Goal: Information Seeking & Learning: Learn about a topic

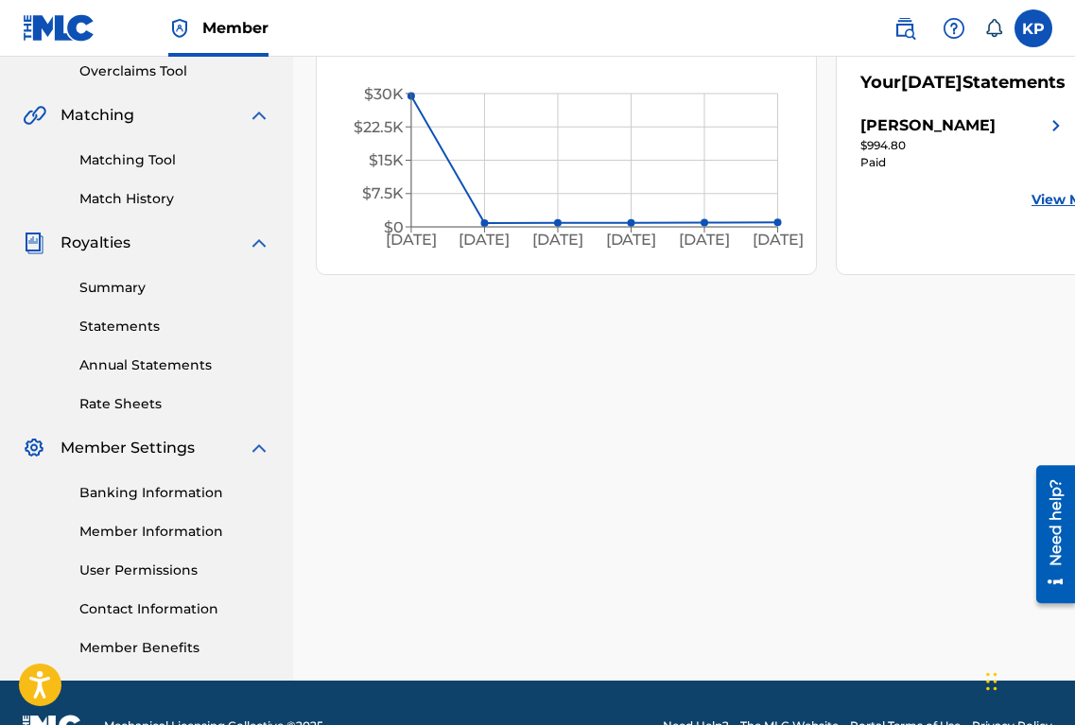
scroll to position [447, 0]
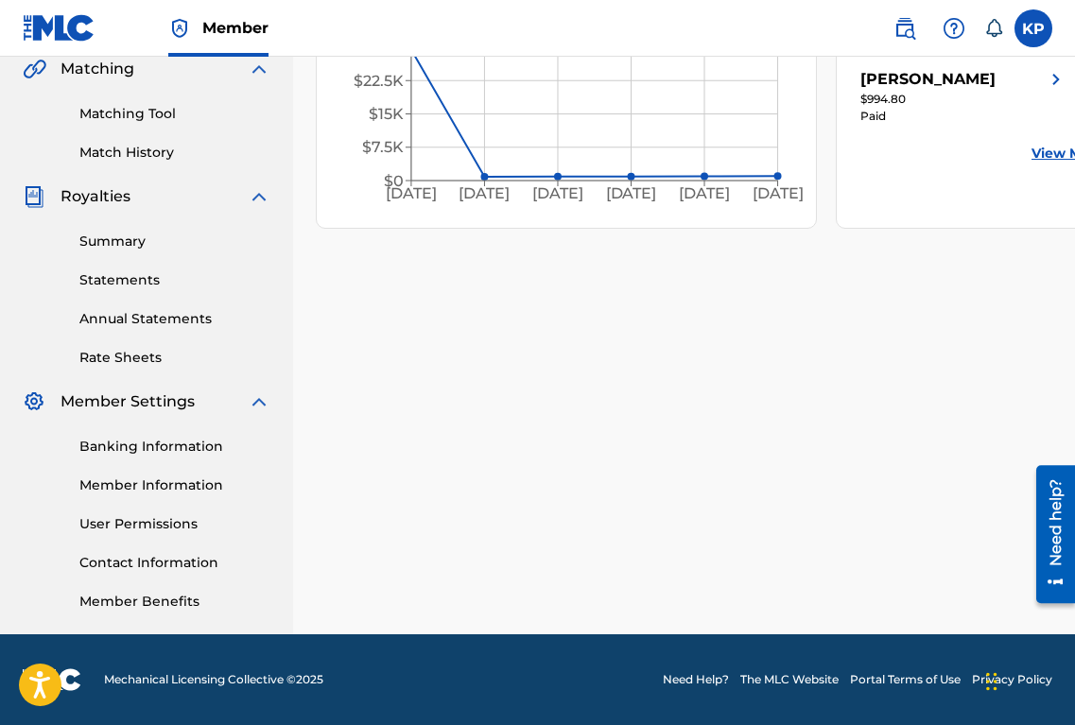
click at [146, 284] on link "Statements" at bounding box center [174, 280] width 191 height 20
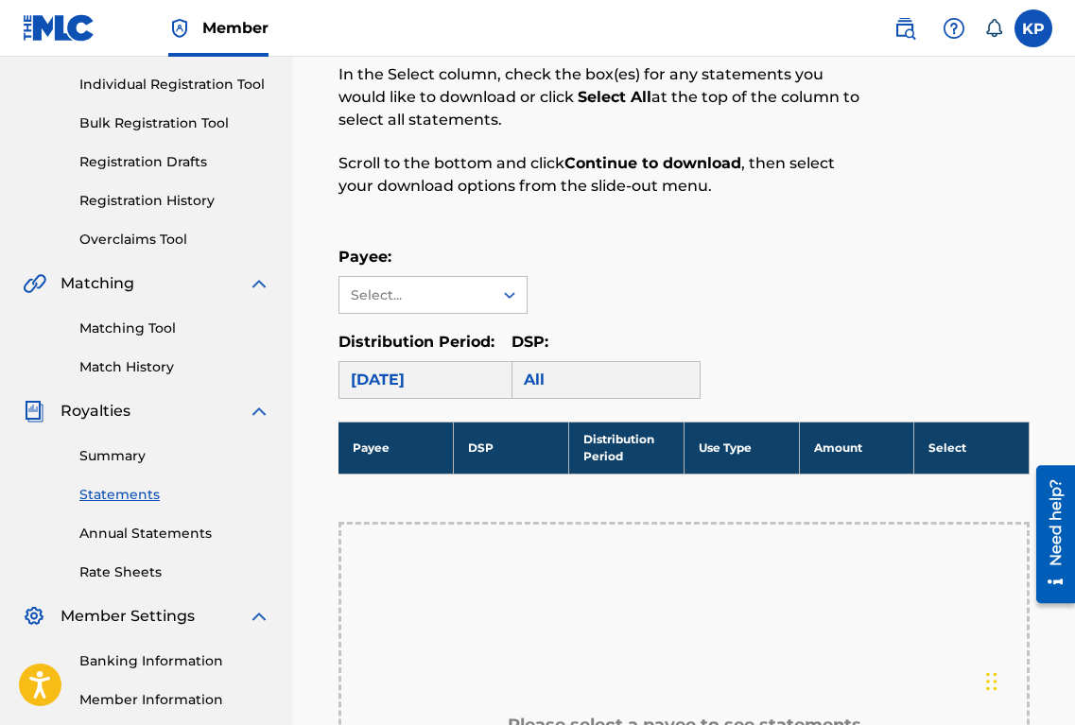
scroll to position [265, 0]
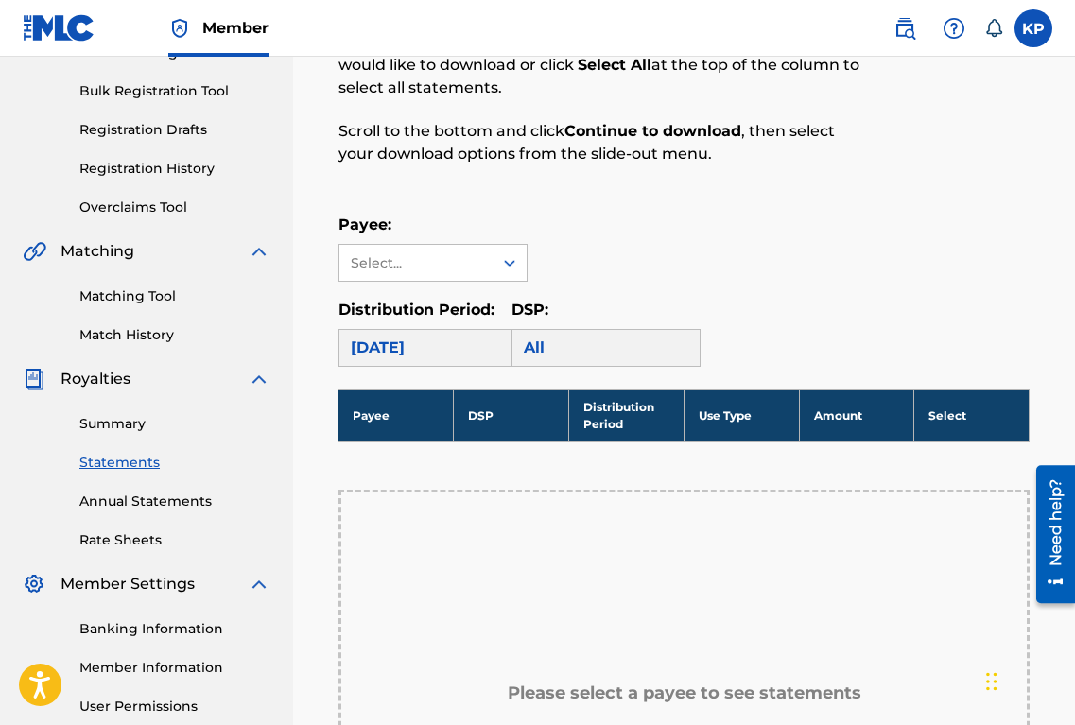
click at [428, 351] on div "[DATE]" at bounding box center [432, 348] width 189 height 38
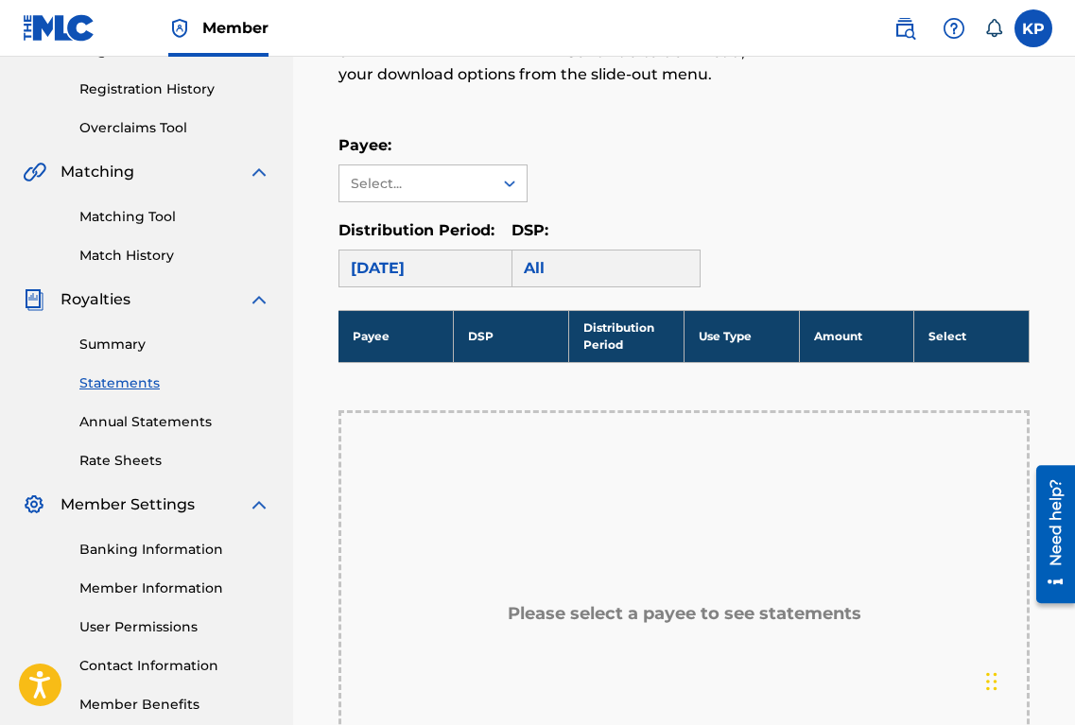
scroll to position [338, 0]
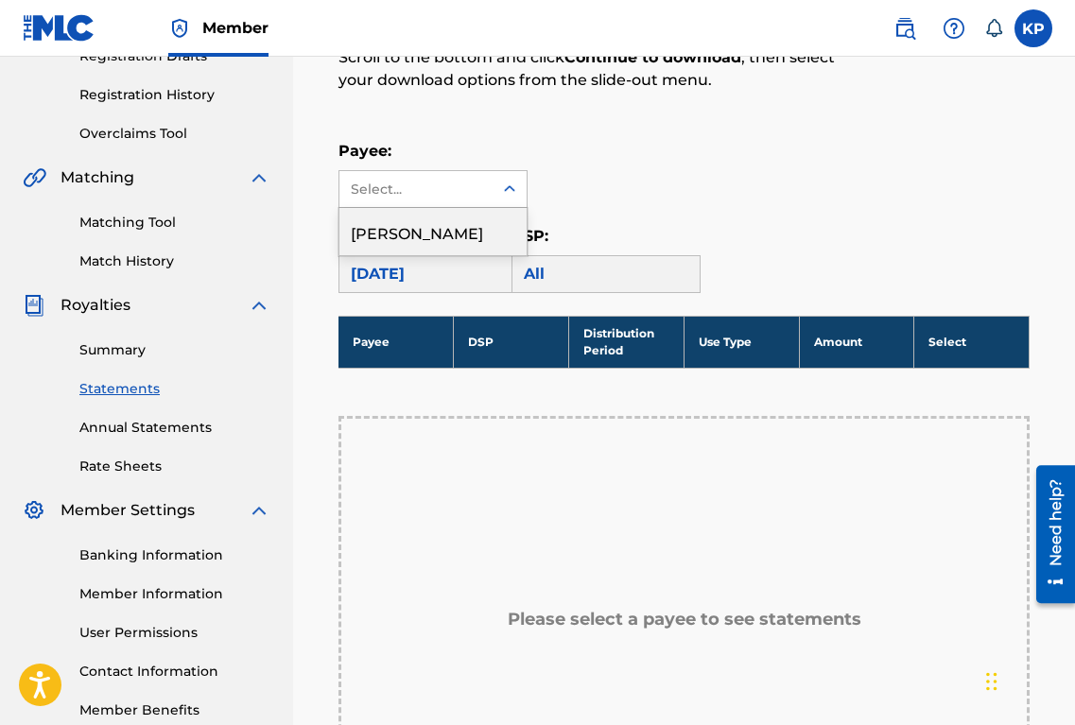
click at [493, 196] on div at bounding box center [509, 189] width 34 height 34
click at [475, 226] on div "[PERSON_NAME]" at bounding box center [432, 231] width 187 height 47
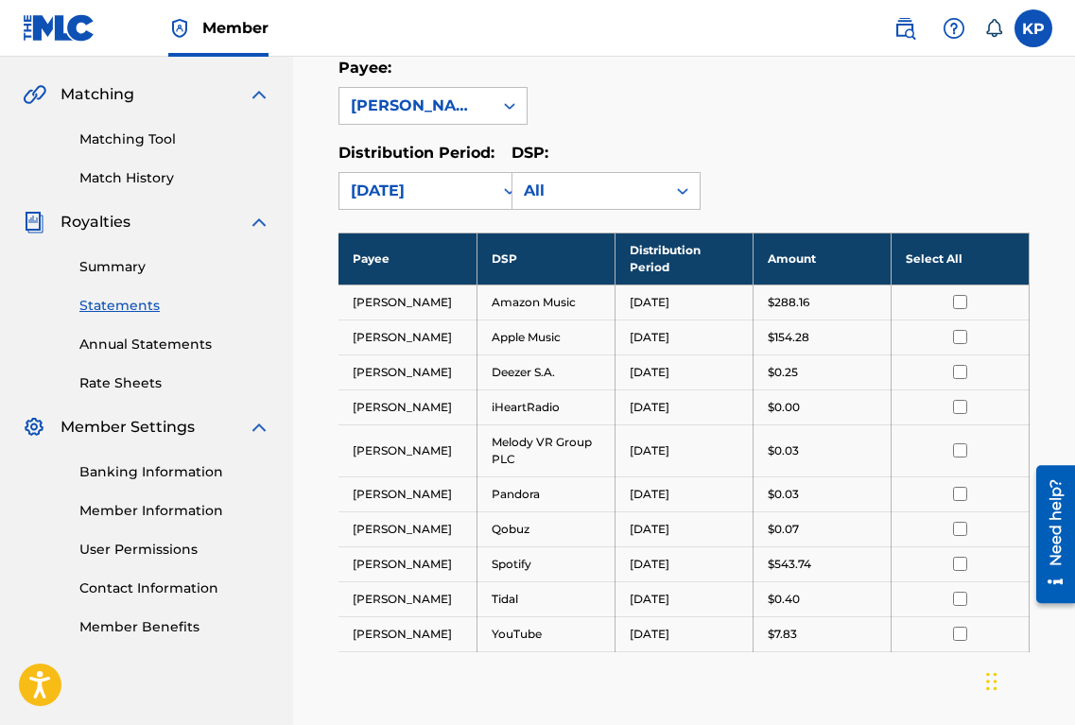
scroll to position [414, 0]
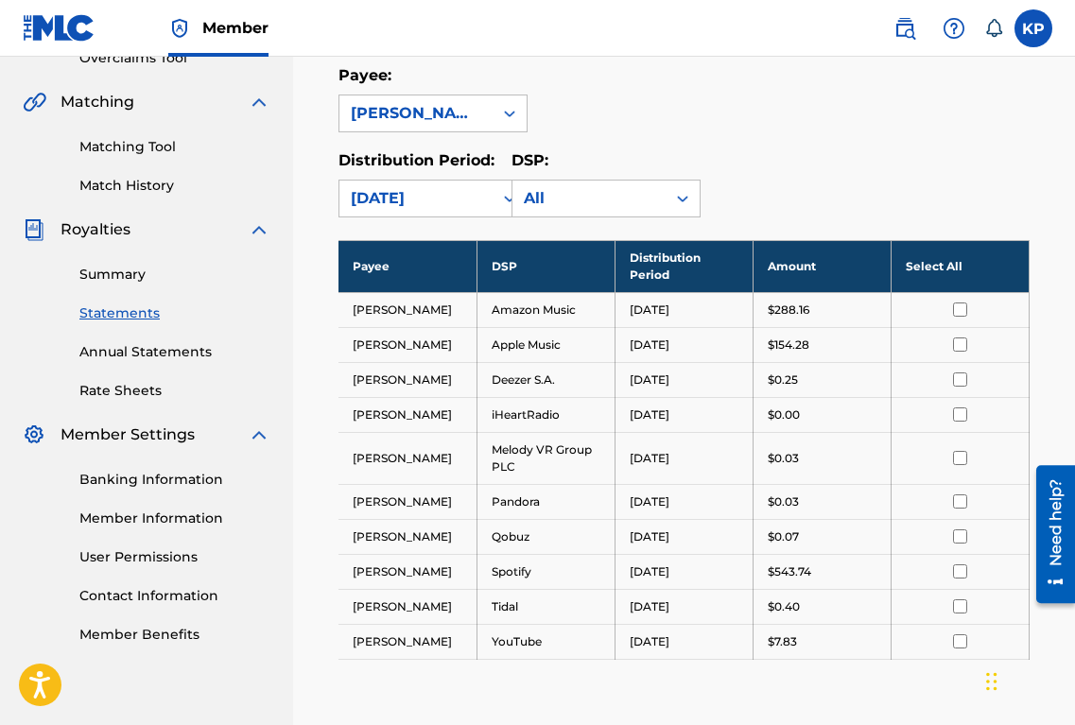
click at [527, 305] on td "Amazon Music" at bounding box center [545, 309] width 138 height 35
click at [402, 205] on div "[DATE]" at bounding box center [416, 198] width 130 height 23
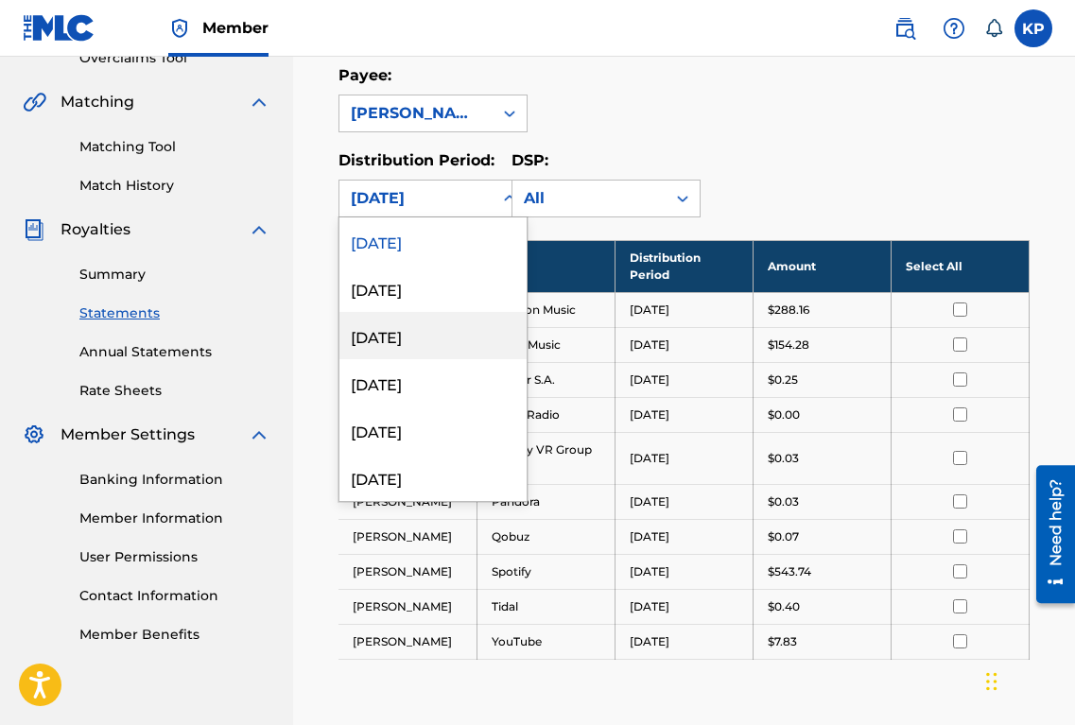
click at [415, 330] on div "[DATE]" at bounding box center [432, 335] width 187 height 47
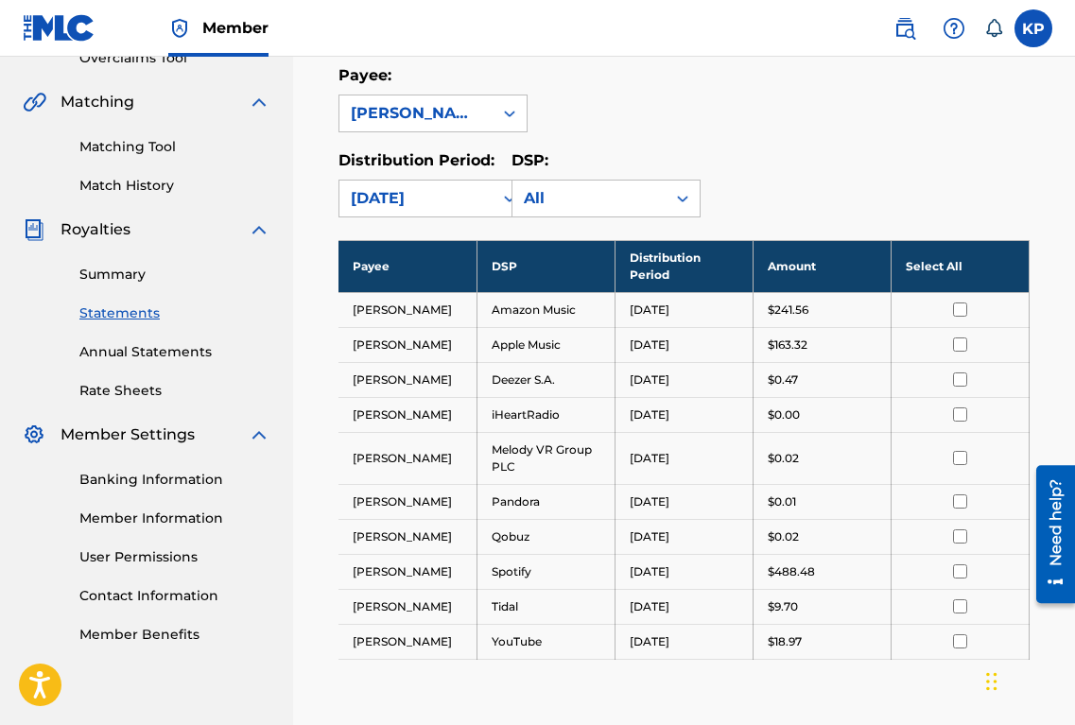
click at [123, 279] on link "Summary" at bounding box center [174, 275] width 191 height 20
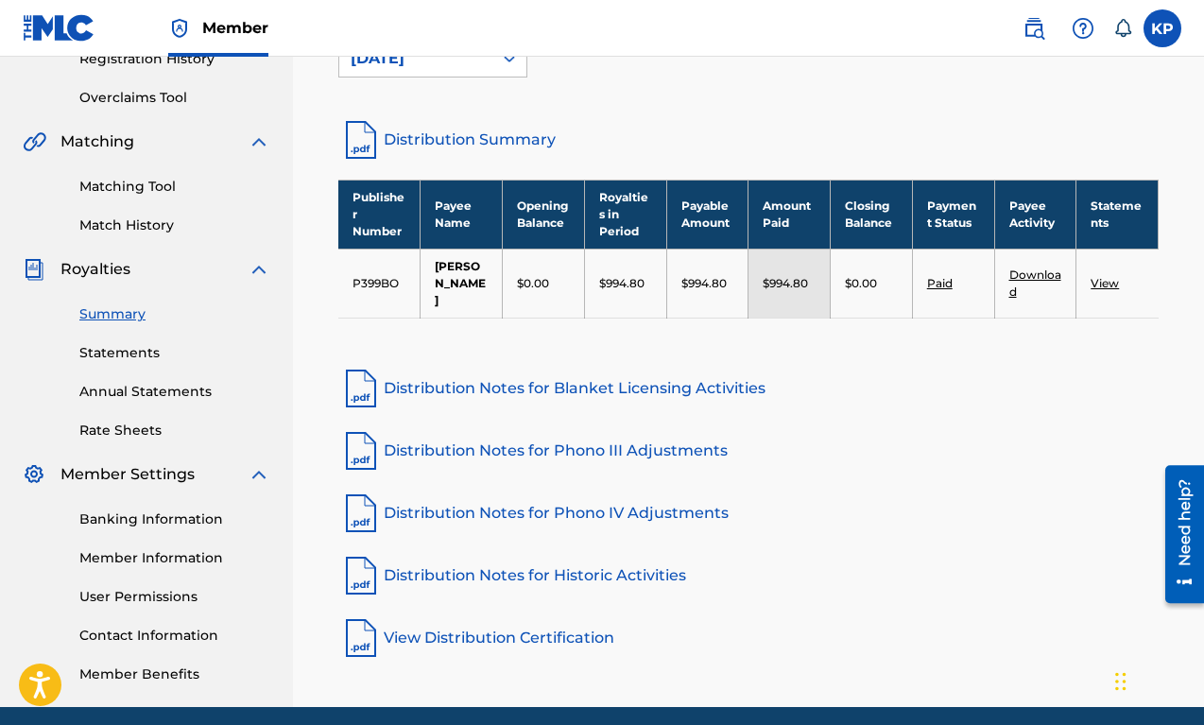
scroll to position [372, 0]
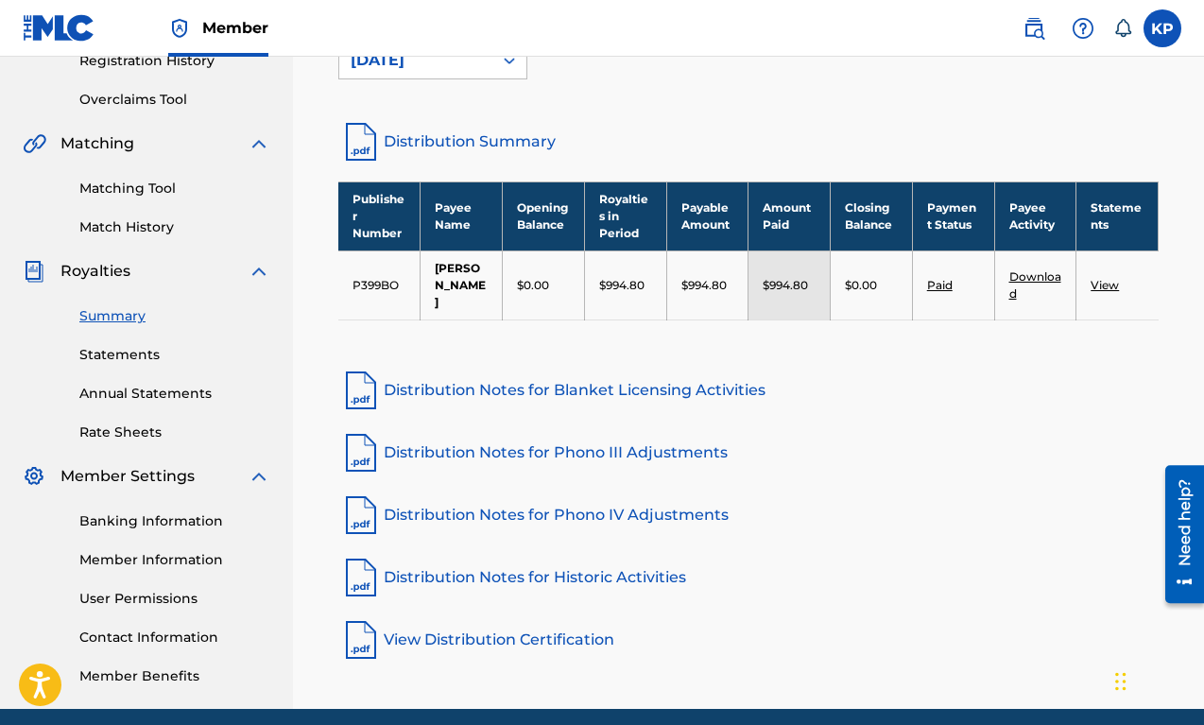
click at [1074, 282] on link "View" at bounding box center [1105, 285] width 28 height 14
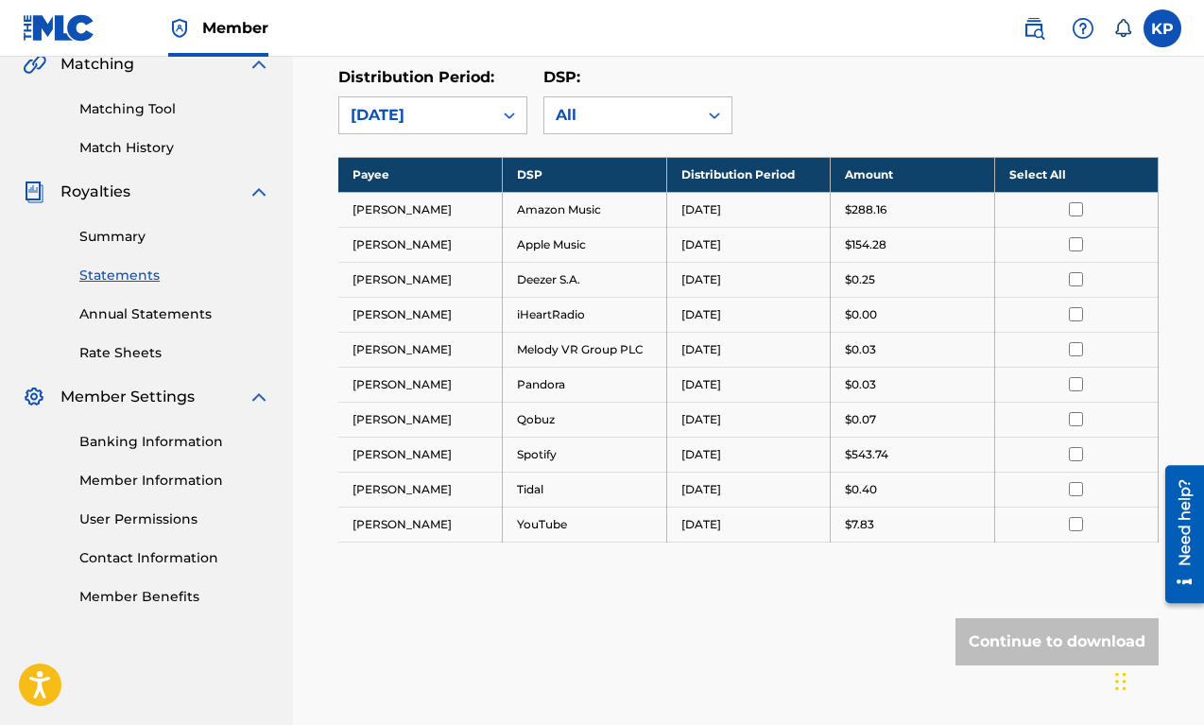
scroll to position [372, 0]
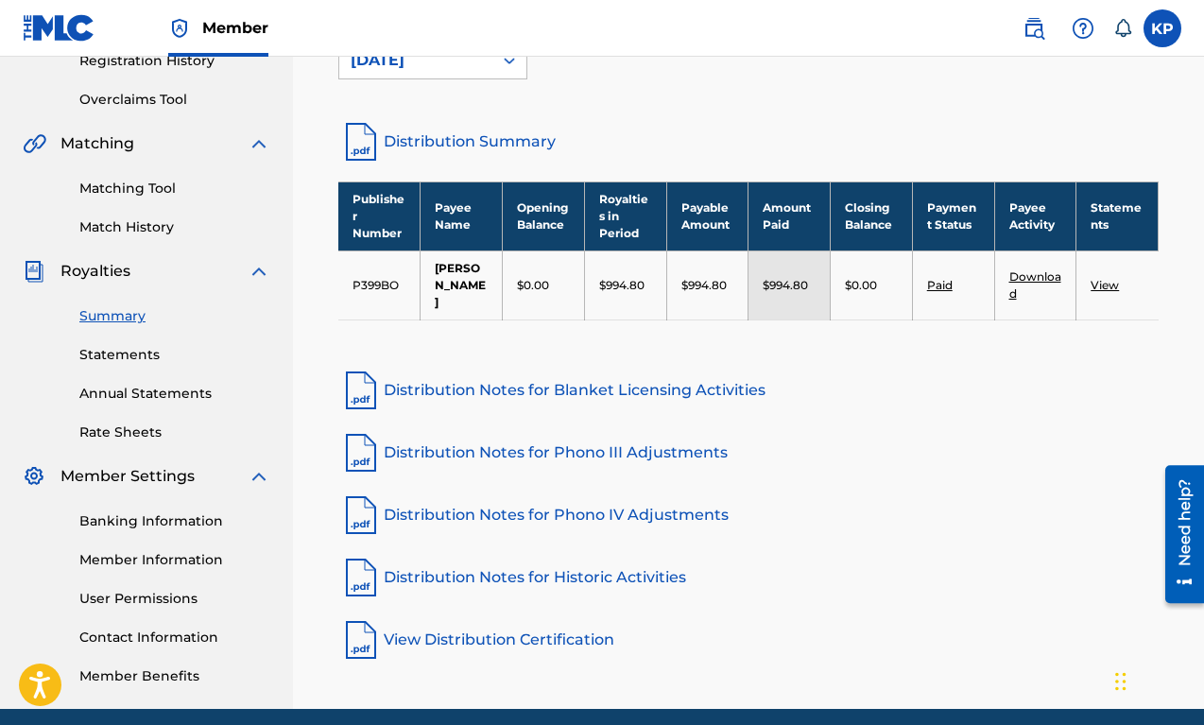
click at [195, 563] on link "Member Information" at bounding box center [174, 560] width 191 height 20
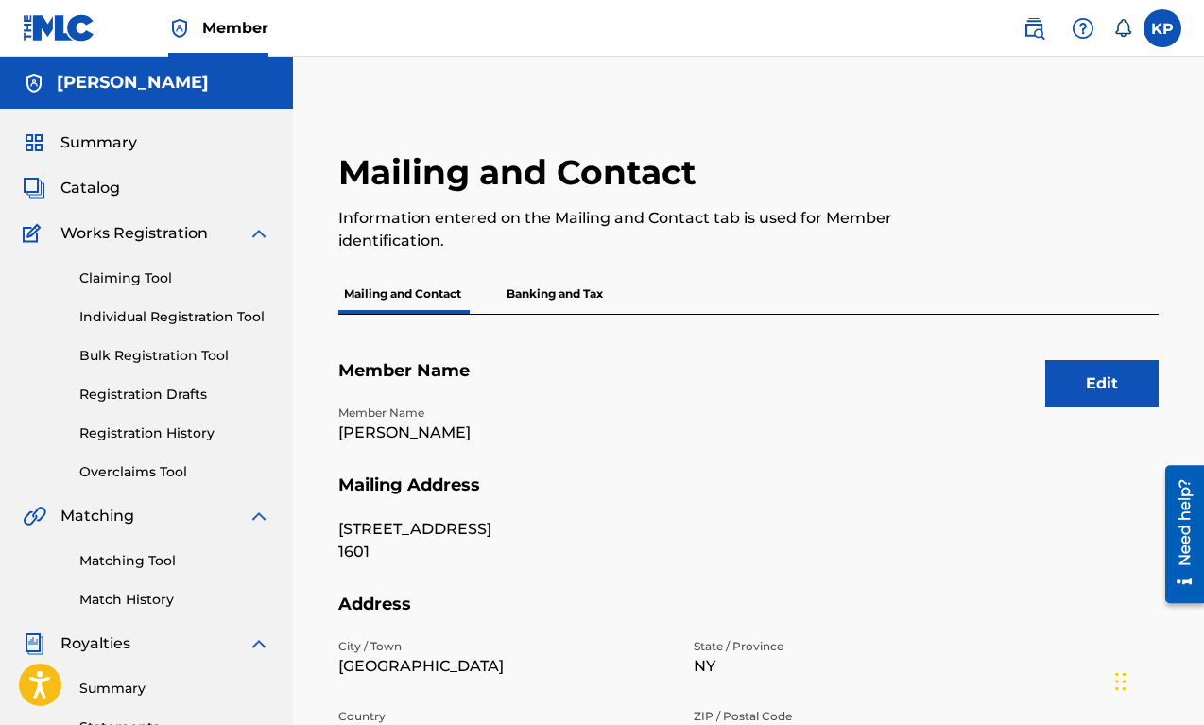
scroll to position [391, 0]
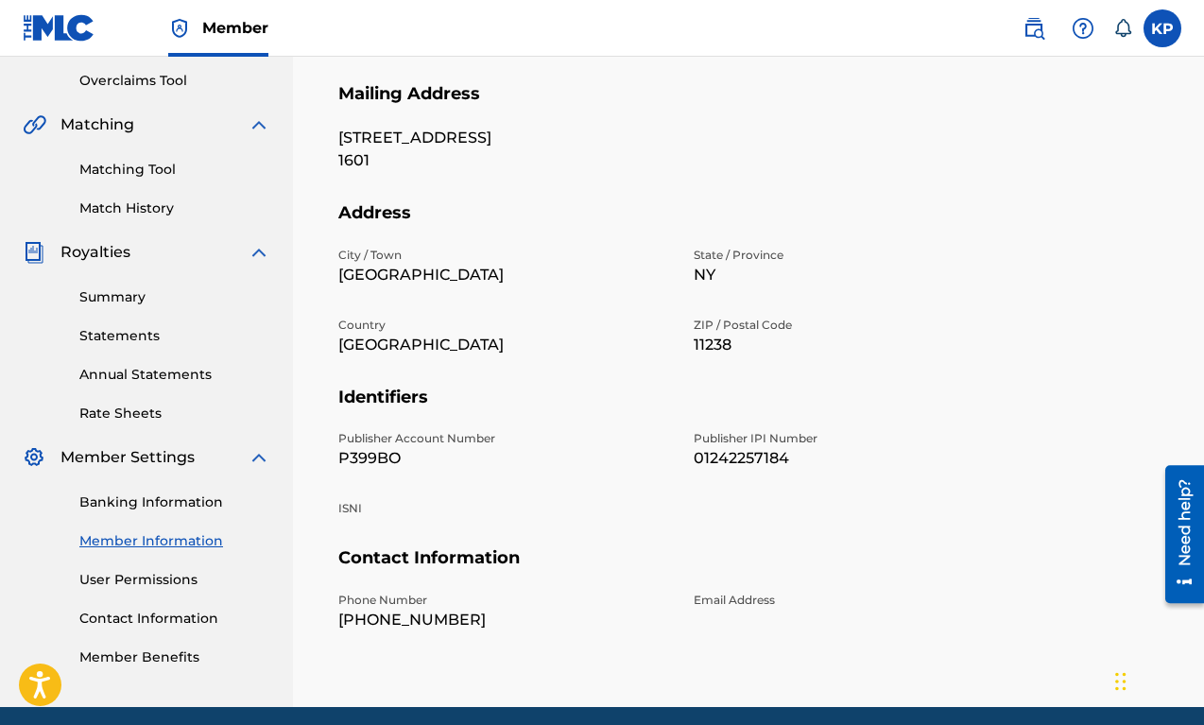
drag, startPoint x: 698, startPoint y: 457, endPoint x: 808, endPoint y: 457, distance: 109.6
click at [808, 457] on p "01242257184" at bounding box center [860, 458] width 333 height 23
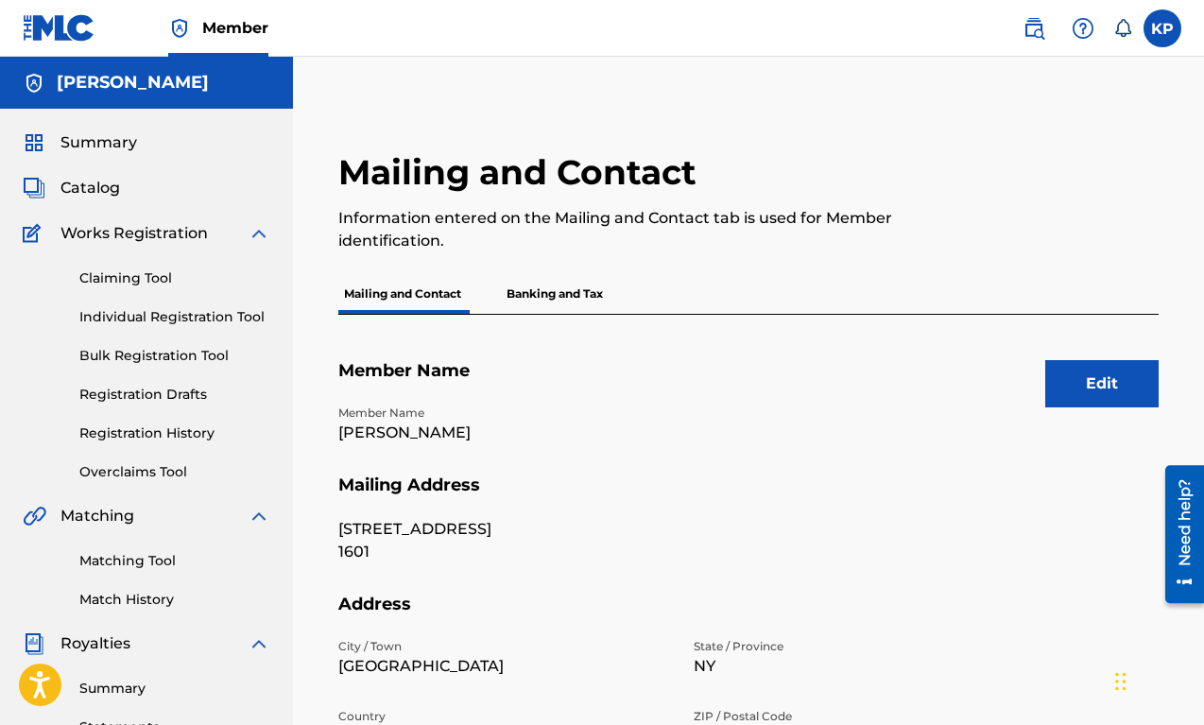
scroll to position [69, 0]
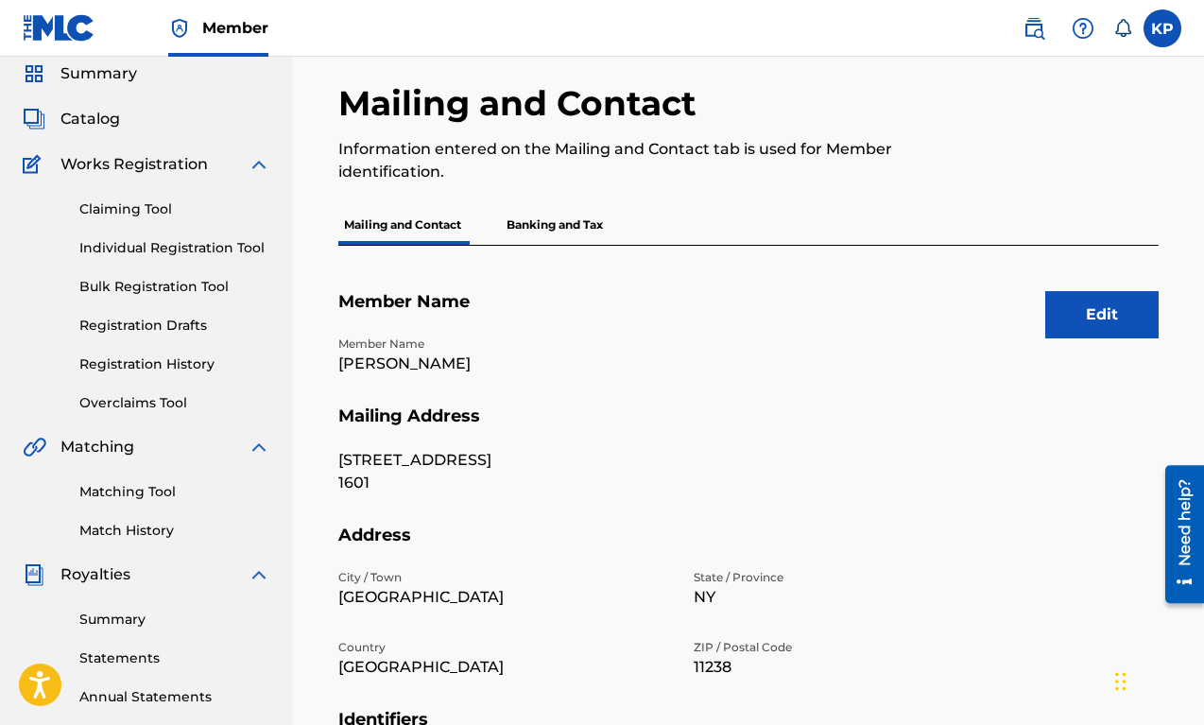
click at [144, 358] on link "Registration History" at bounding box center [174, 364] width 191 height 20
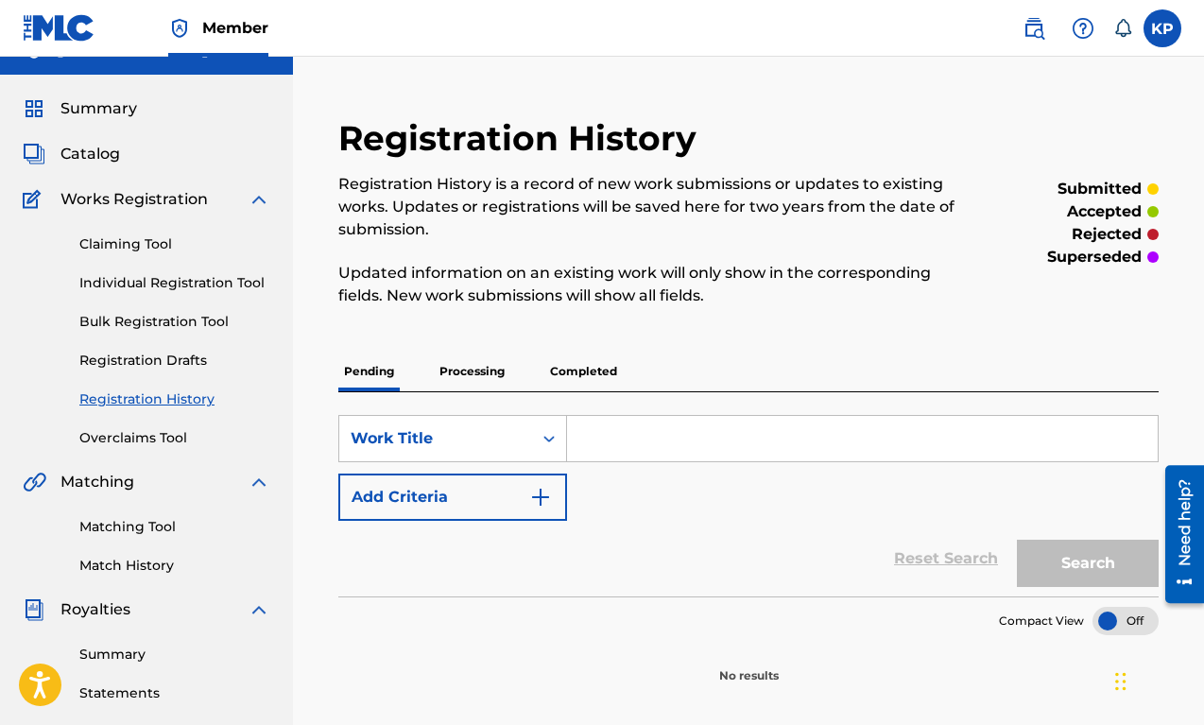
scroll to position [35, 0]
click at [558, 376] on p "Completed" at bounding box center [583, 371] width 78 height 40
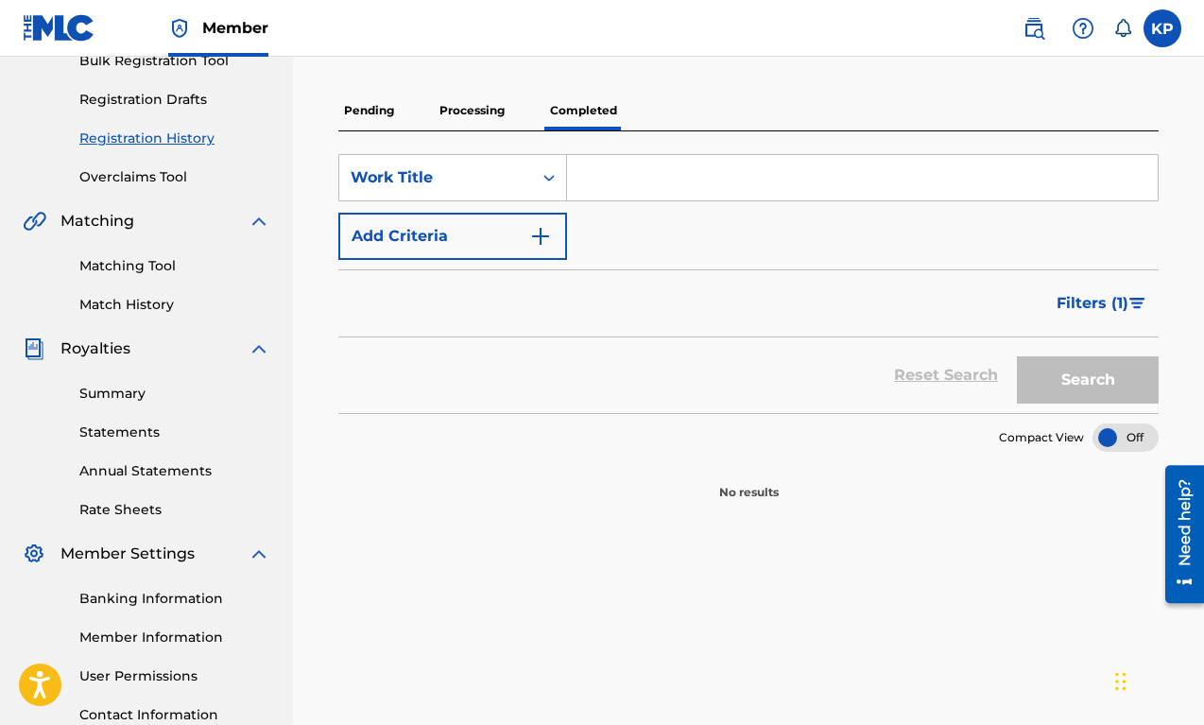
scroll to position [300, 0]
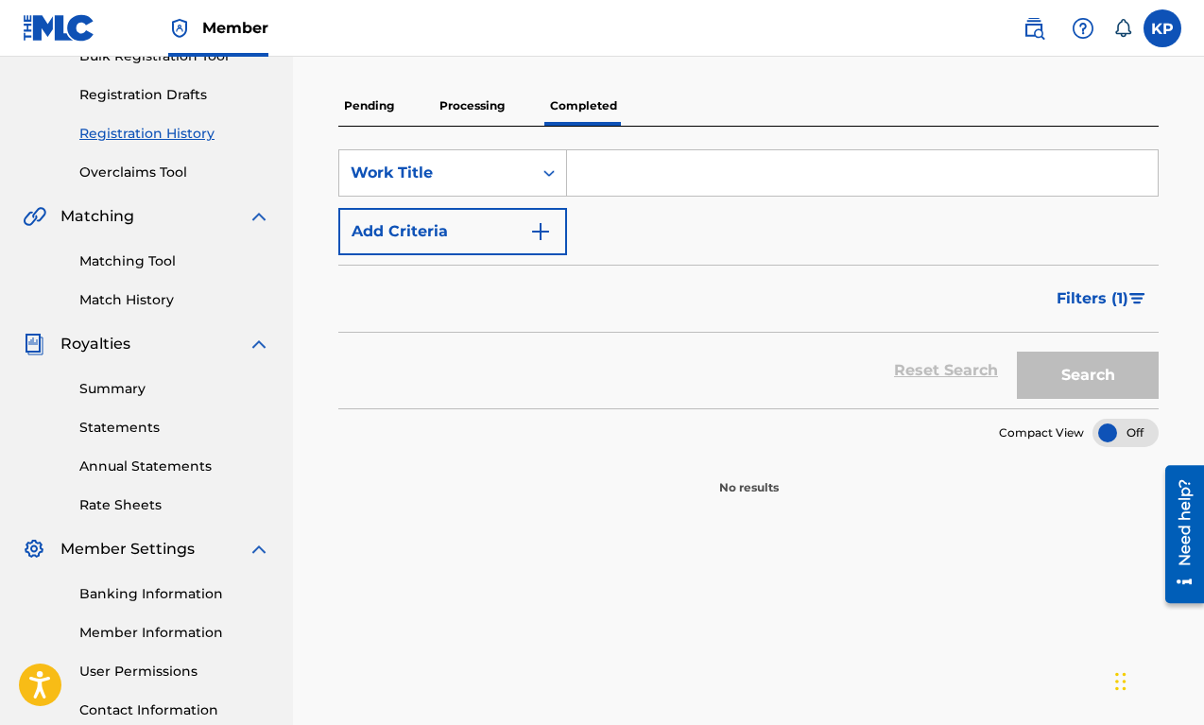
click at [1074, 306] on span "Filters ( 1 )" at bounding box center [1093, 298] width 72 height 23
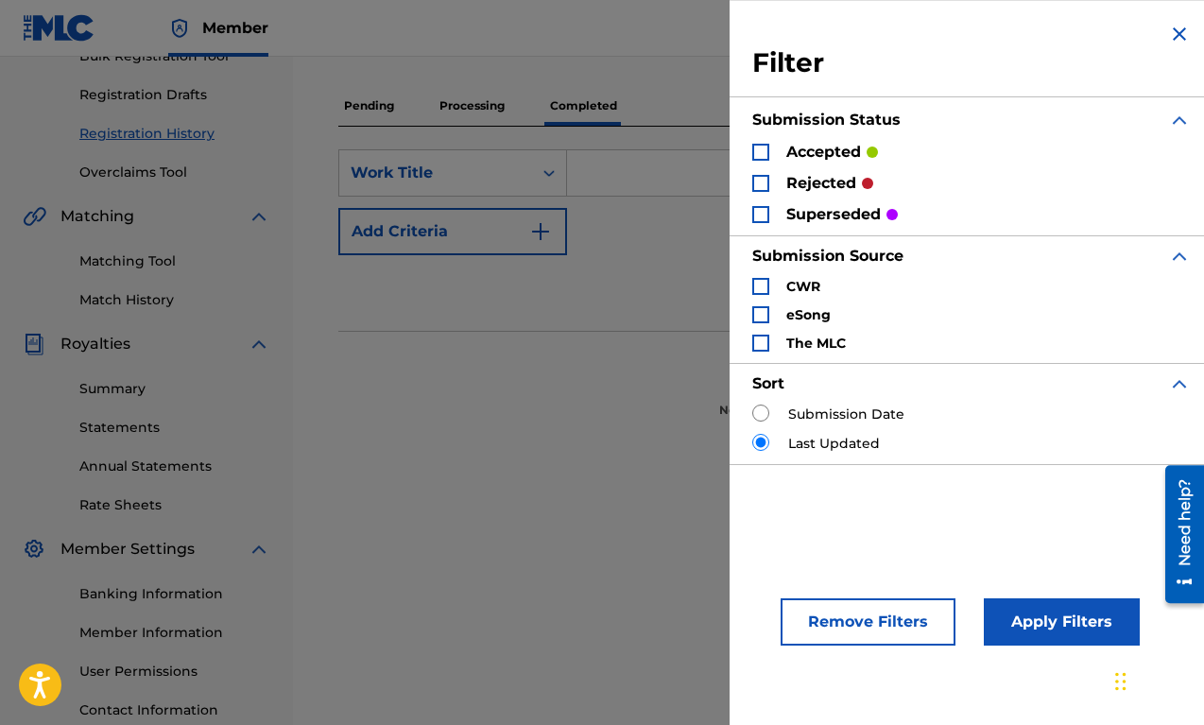
click at [1074, 41] on img "Search Form" at bounding box center [1179, 34] width 23 height 23
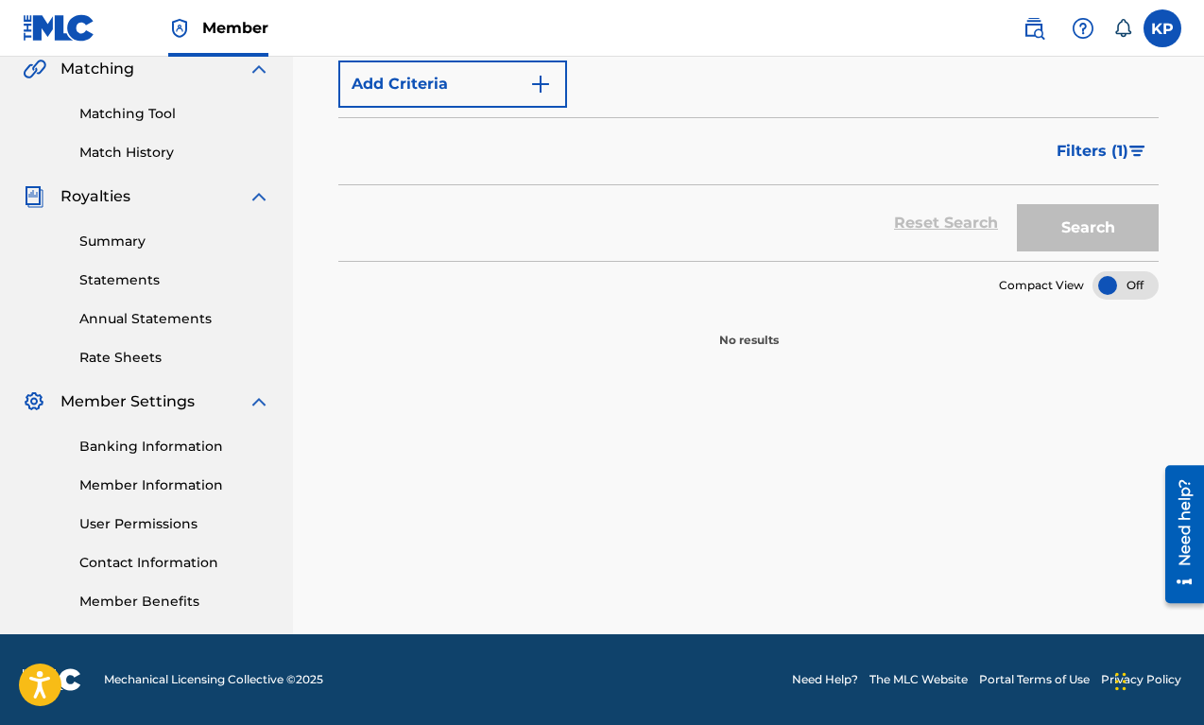
scroll to position [0, 0]
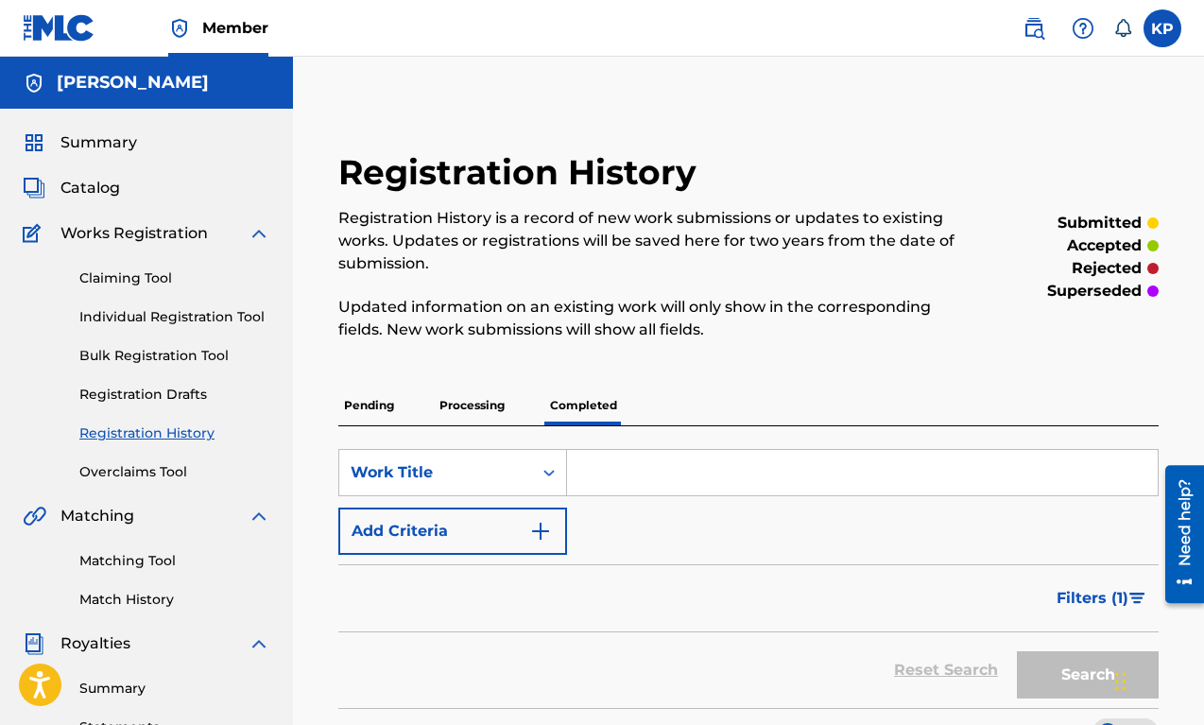
click at [109, 190] on span "Catalog" at bounding box center [90, 188] width 60 height 23
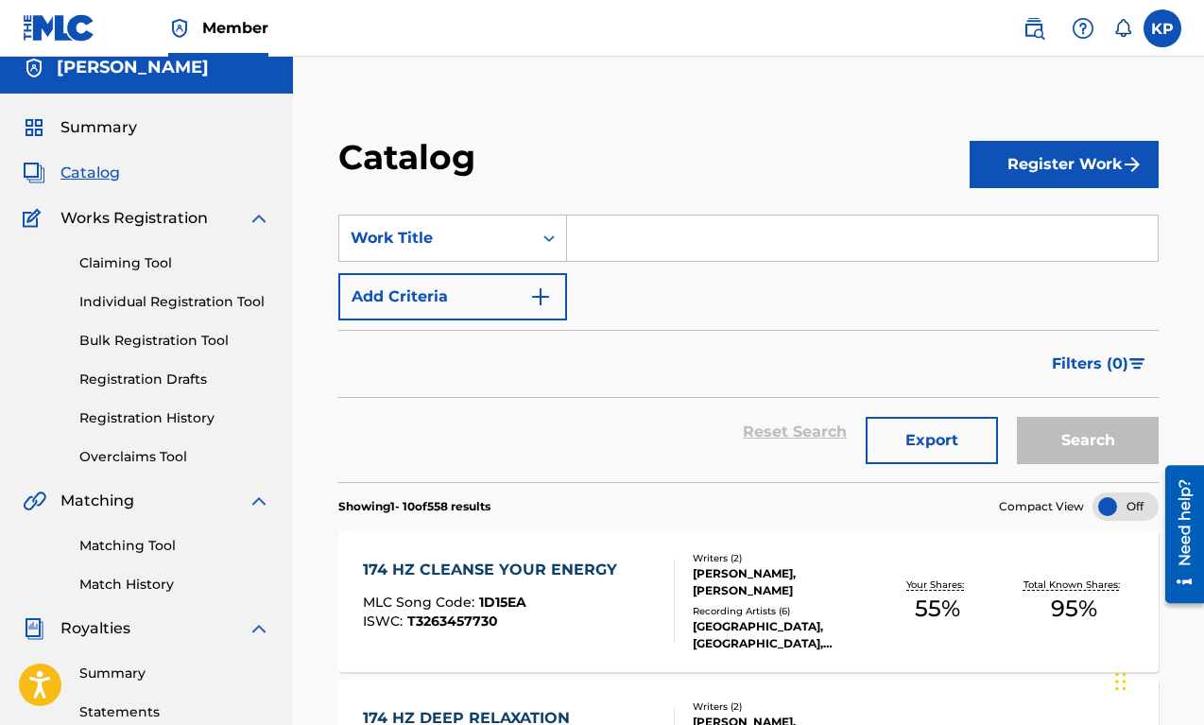
scroll to position [12, 0]
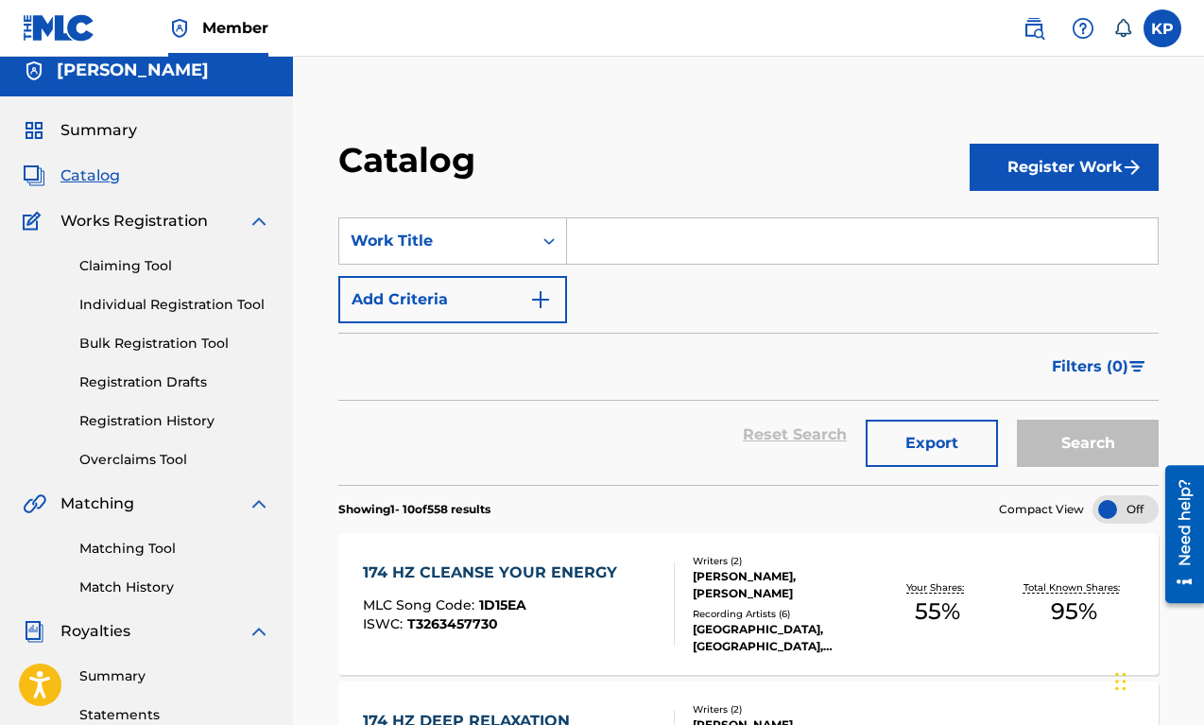
click at [949, 428] on button "Export" at bounding box center [932, 443] width 132 height 47
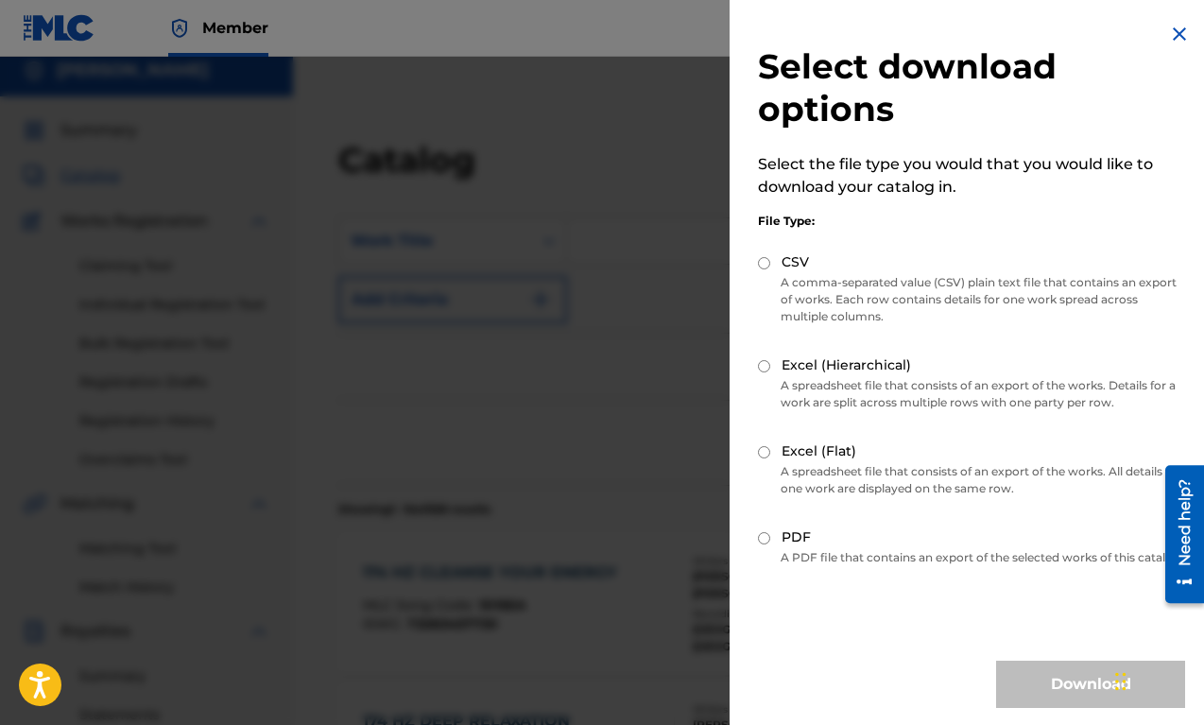
click at [657, 197] on div at bounding box center [602, 419] width 1204 height 725
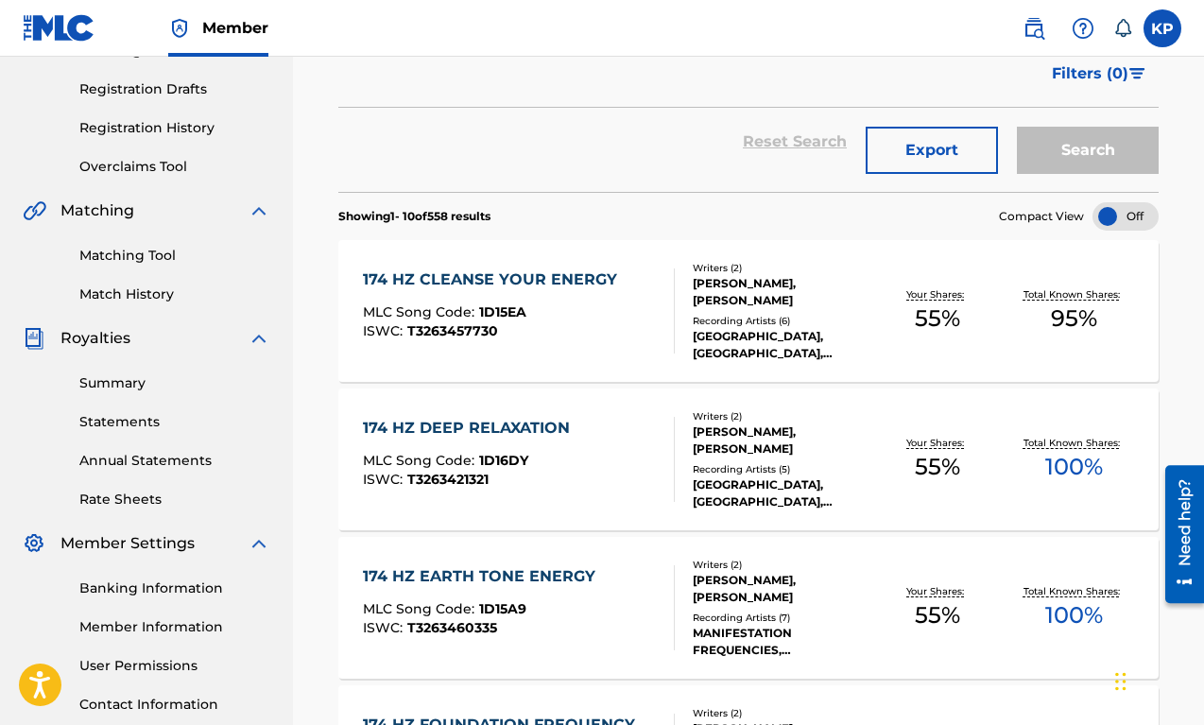
scroll to position [313, 0]
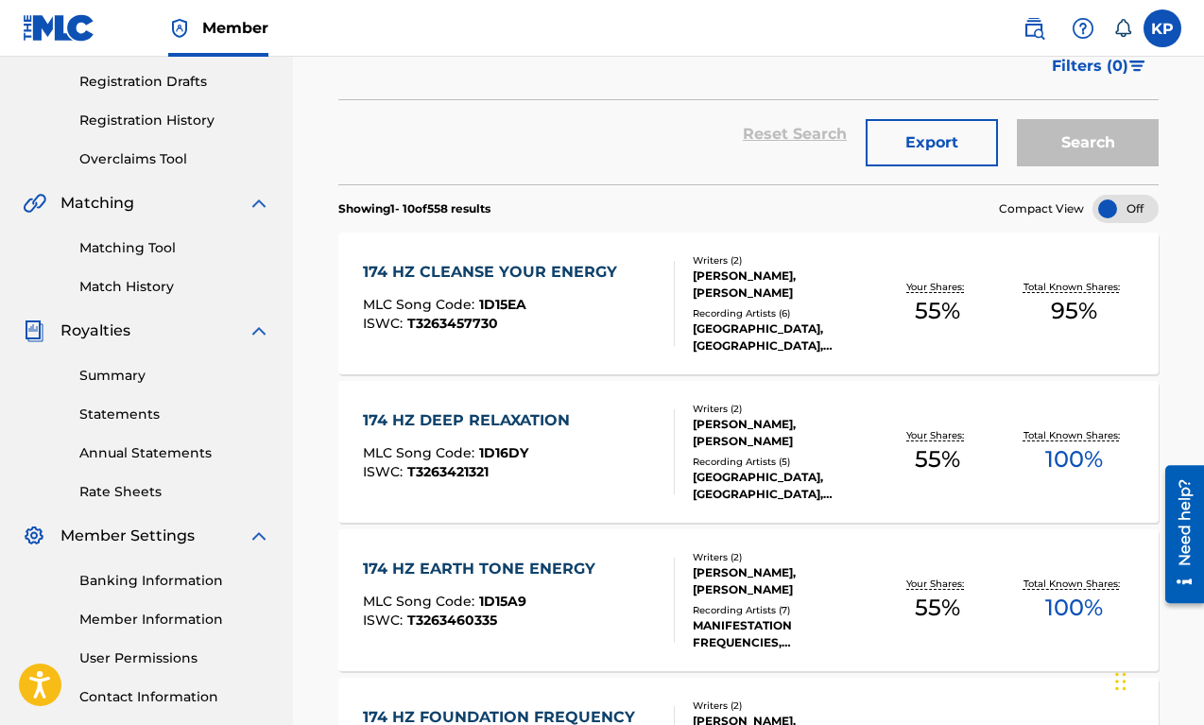
click at [737, 320] on div "[GEOGRAPHIC_DATA], [GEOGRAPHIC_DATA], [GEOGRAPHIC_DATA], [GEOGRAPHIC_DATA], [GE…" at bounding box center [781, 337] width 177 height 34
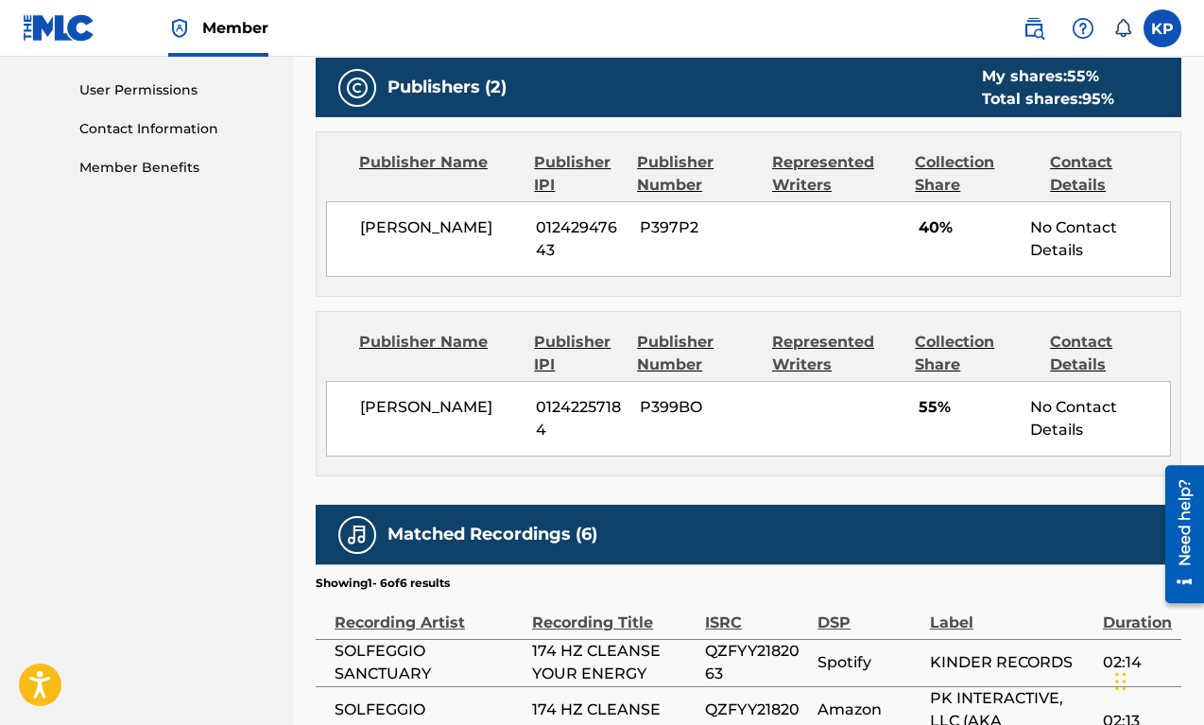
scroll to position [949, 0]
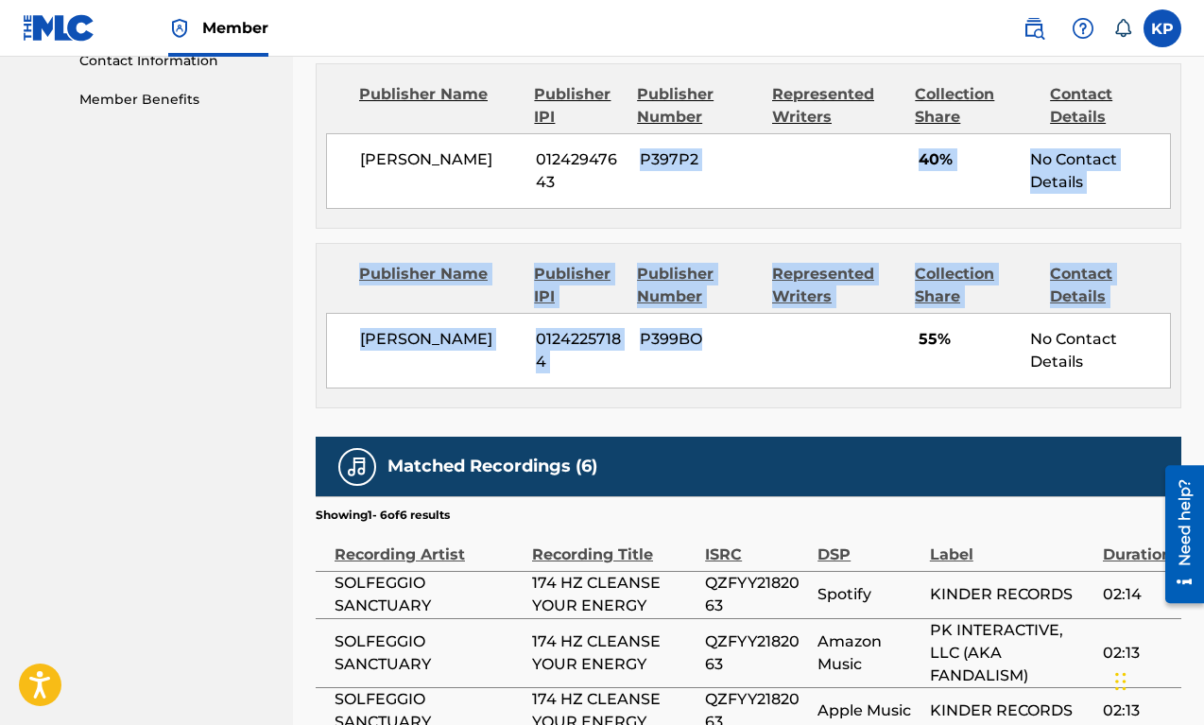
drag, startPoint x: 735, startPoint y: 330, endPoint x: 642, endPoint y: 138, distance: 213.5
click at [642, 138] on div "Publishers (2) My shares: 55 % Total shares: 95 % Publisher Name Publisher IPI …" at bounding box center [749, 199] width 866 height 419
click at [642, 138] on div "[PERSON_NAME] [PHONE_NUMBER] P397P2 40% No Contact Details" at bounding box center [748, 171] width 845 height 76
drag, startPoint x: 642, startPoint y: 138, endPoint x: 780, endPoint y: 384, distance: 281.8
click at [780, 384] on div "Publishers (2) My shares: 55 % Total shares: 95 % Publisher Name Publisher IPI …" at bounding box center [749, 199] width 866 height 419
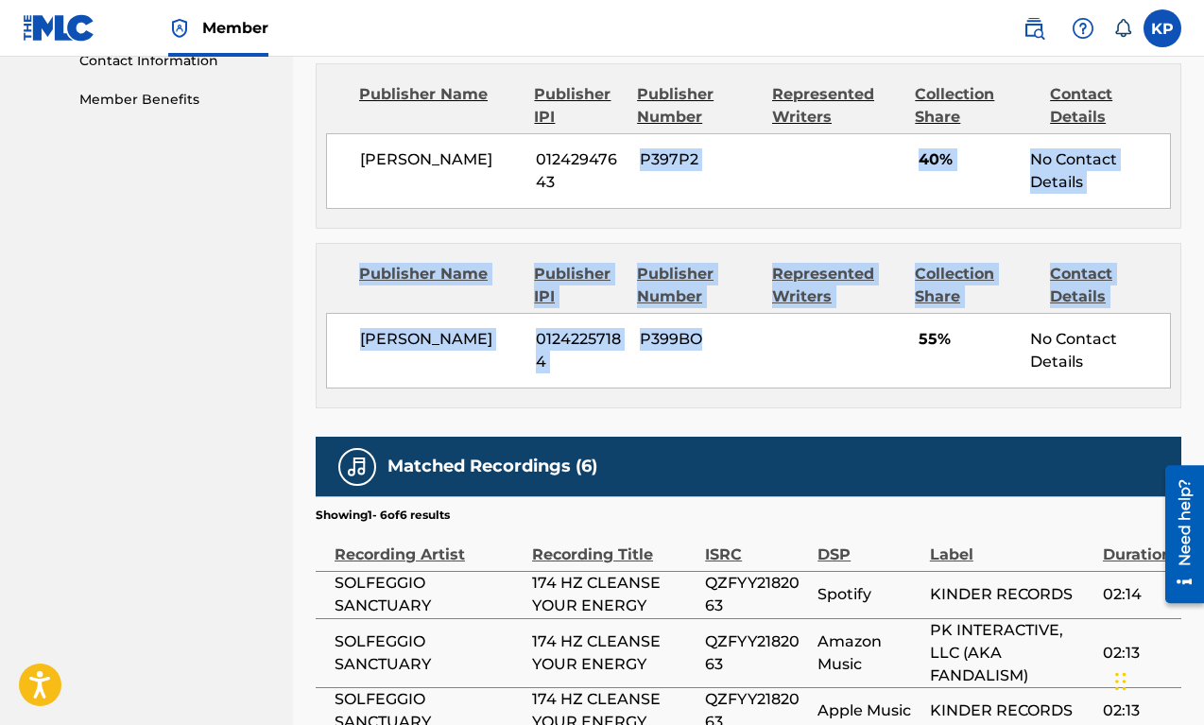
click at [780, 384] on div "[PERSON_NAME] [PHONE_NUMBER] P399BO 55% No Contact Details" at bounding box center [748, 351] width 845 height 76
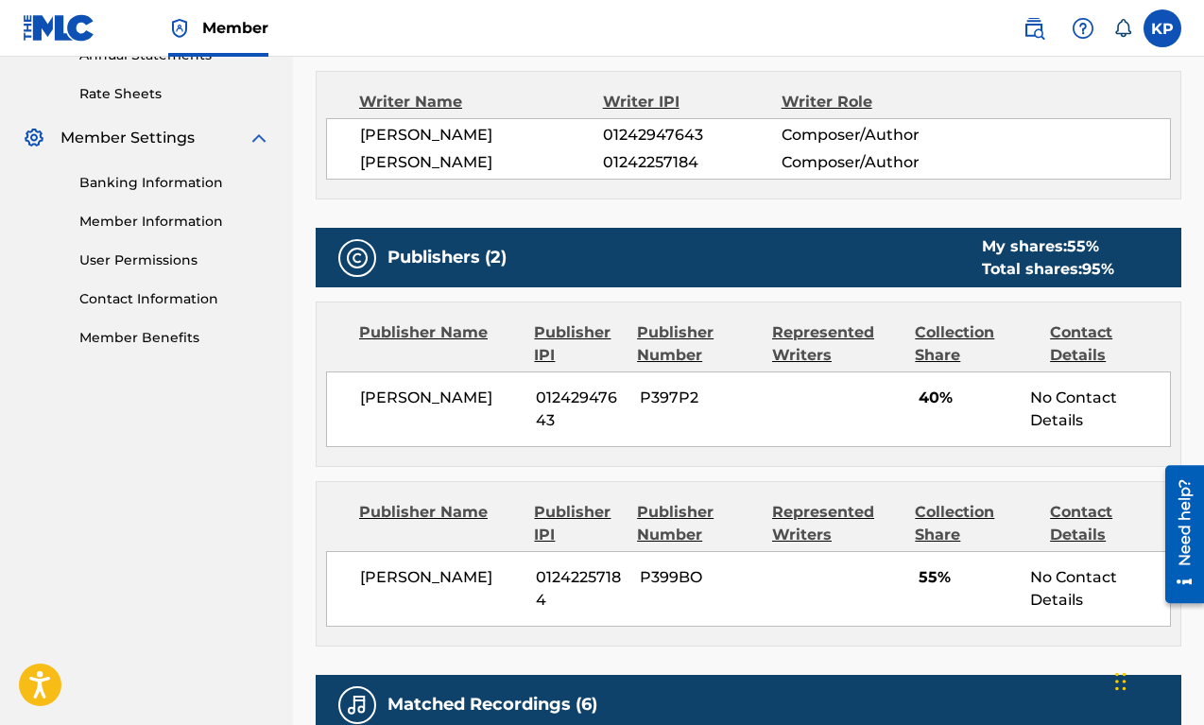
scroll to position [386, 0]
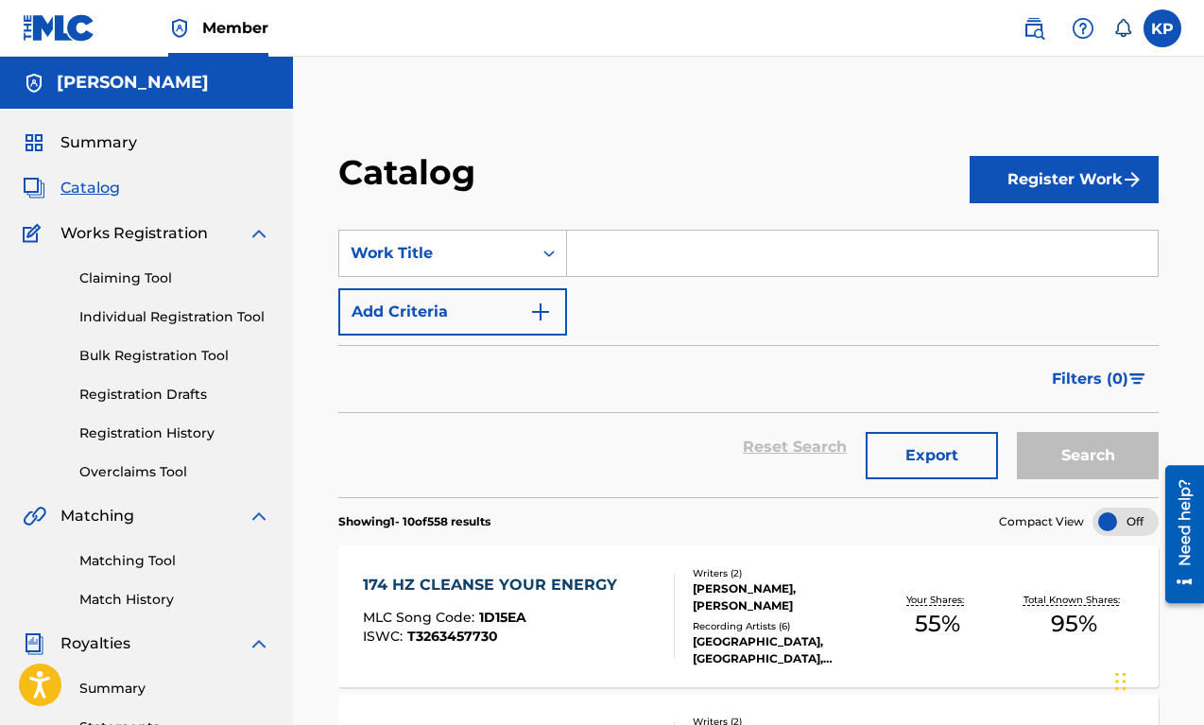
click at [692, 267] on input "Search Form" at bounding box center [862, 253] width 591 height 45
click at [516, 312] on button "Add Criteria" at bounding box center [452, 311] width 229 height 47
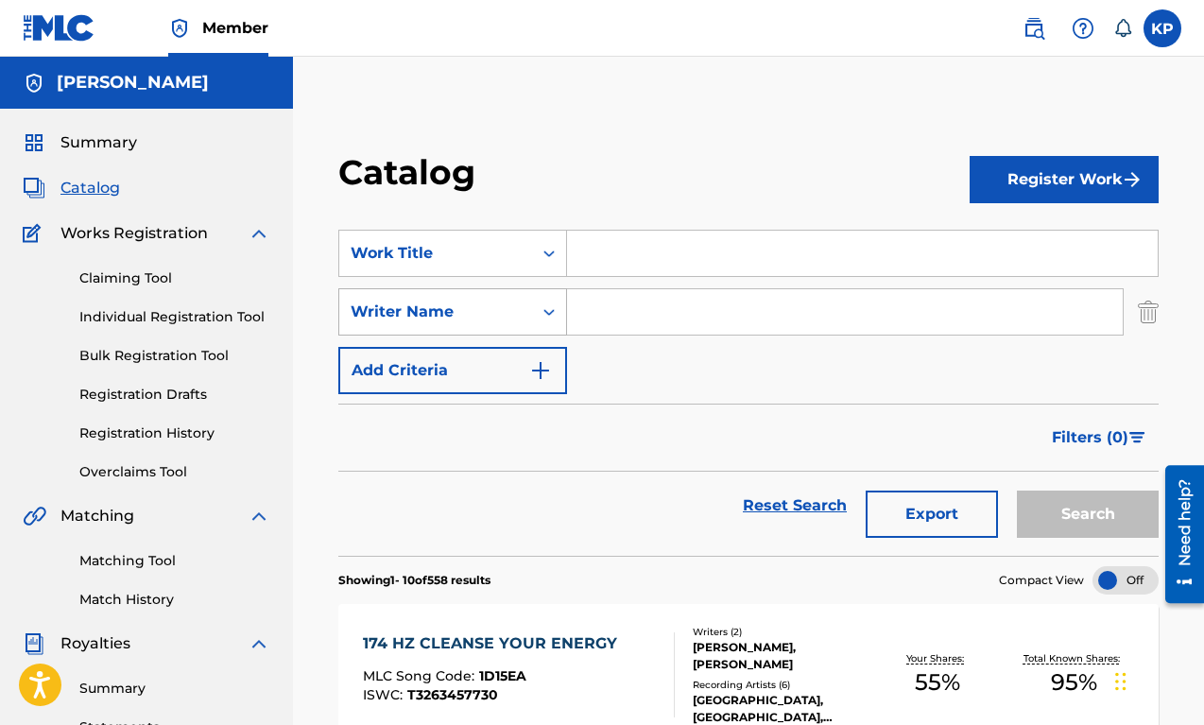
click at [553, 314] on icon "Search Form" at bounding box center [549, 311] width 19 height 19
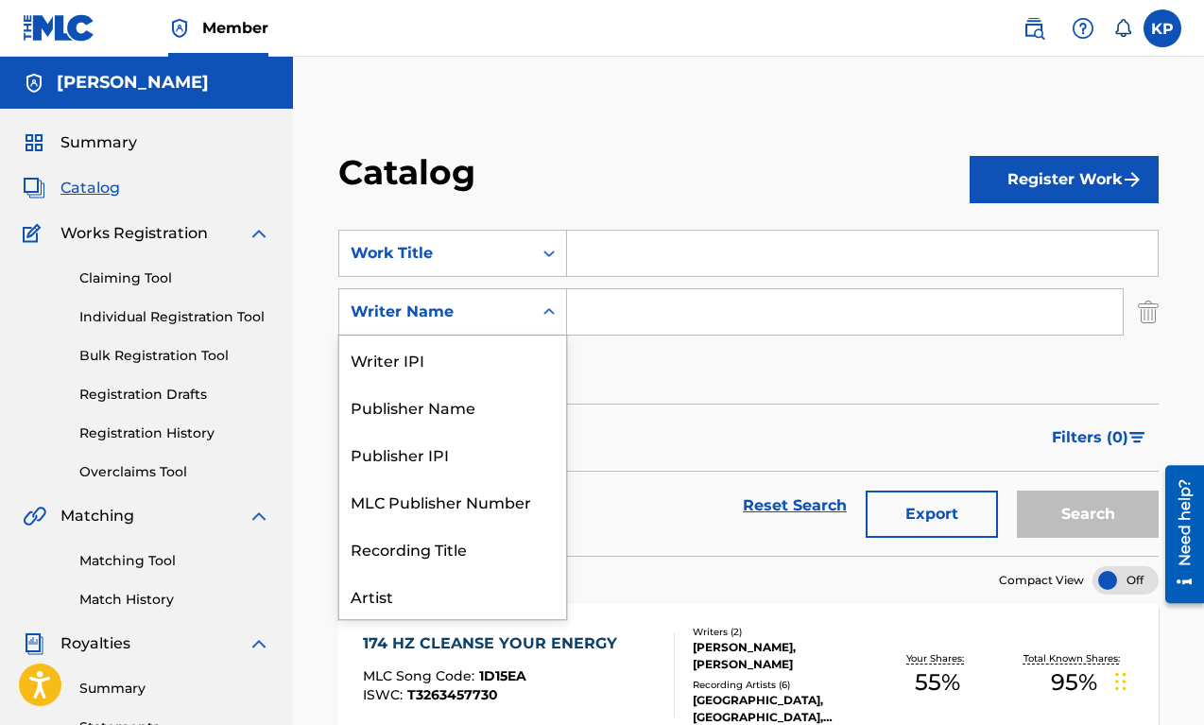
scroll to position [95, 0]
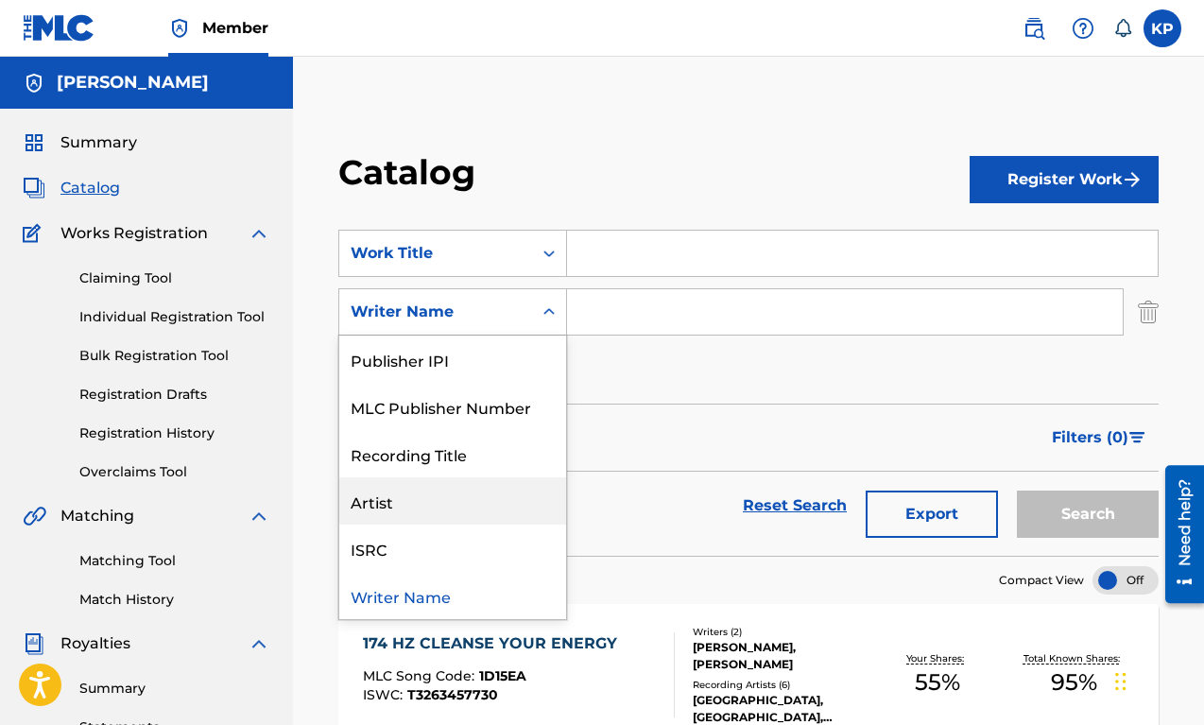
click at [496, 488] on div "Artist" at bounding box center [452, 500] width 227 height 47
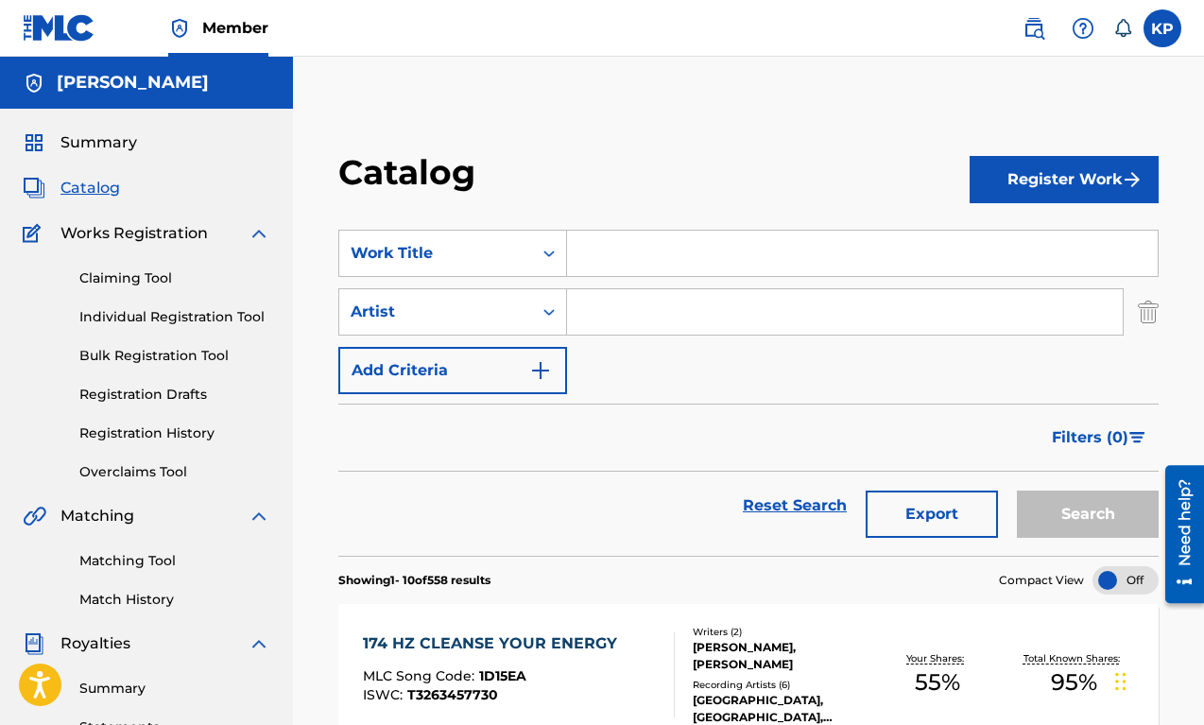
click at [608, 293] on input "Search Form" at bounding box center [845, 311] width 556 height 45
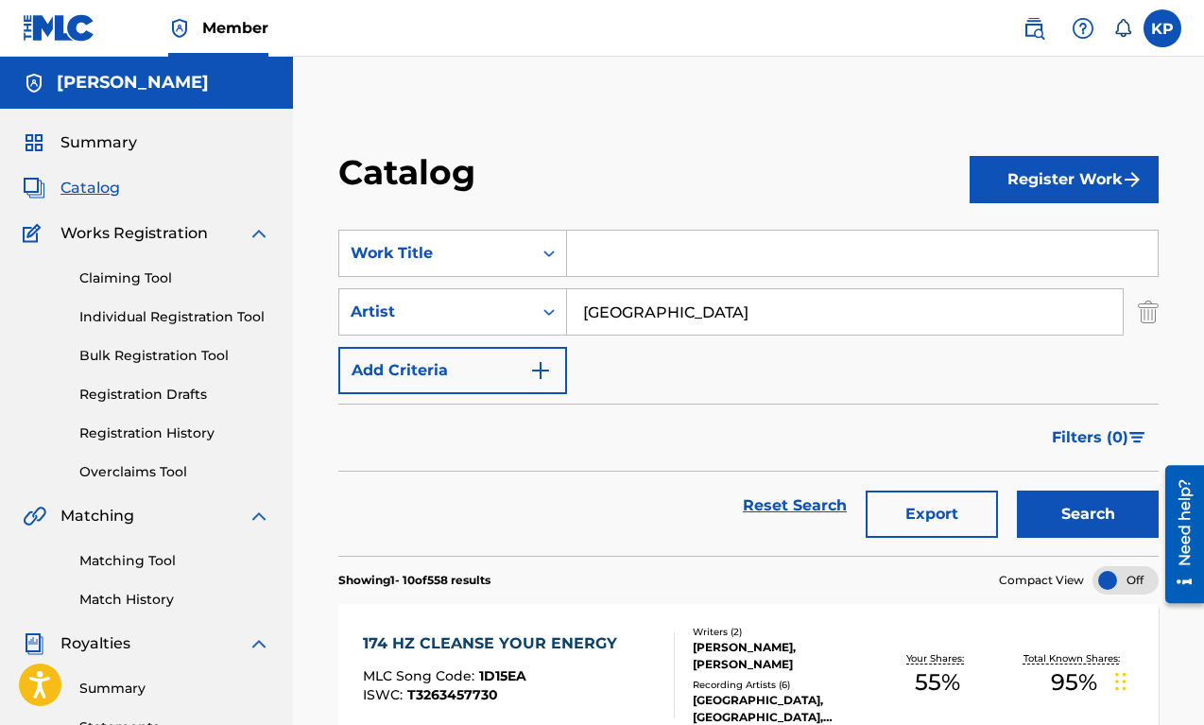
click at [1017, 491] on button "Search" at bounding box center [1088, 514] width 142 height 47
click at [758, 298] on input "[GEOGRAPHIC_DATA]" at bounding box center [845, 311] width 556 height 45
drag, startPoint x: 755, startPoint y: 308, endPoint x: 493, endPoint y: 285, distance: 262.8
click at [493, 285] on div "SearchWithCriteriac48b2be2-301e-4e24-b8ba-ab4d67259588 Work Title SearchWithCri…" at bounding box center [748, 312] width 820 height 164
click at [1017, 491] on button "Search" at bounding box center [1088, 514] width 142 height 47
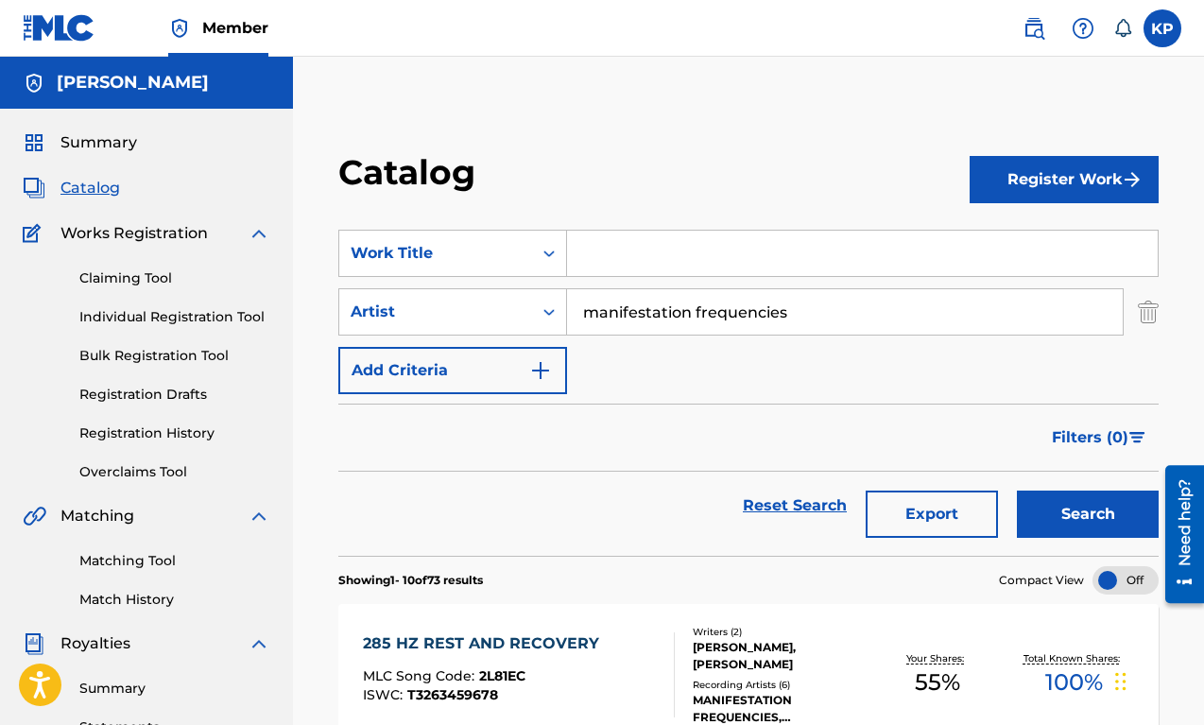
drag, startPoint x: 832, startPoint y: 321, endPoint x: 579, endPoint y: 295, distance: 253.7
click at [579, 295] on input "manifestation frequencies" at bounding box center [845, 311] width 556 height 45
type input "kinder records"
click at [1017, 491] on button "Search" at bounding box center [1088, 514] width 142 height 47
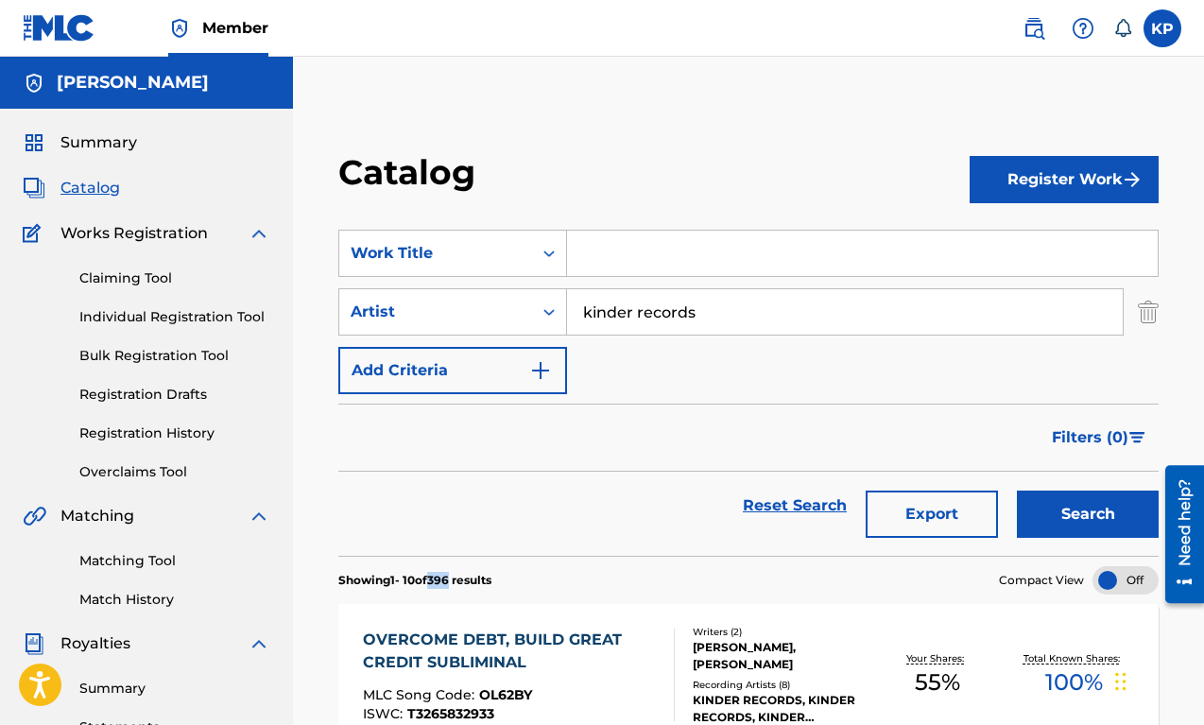
drag, startPoint x: 461, startPoint y: 579, endPoint x: 440, endPoint y: 578, distance: 20.8
click at [440, 578] on p "Showing 1 - 10 of 396 results" at bounding box center [414, 580] width 153 height 17
copy p "396"
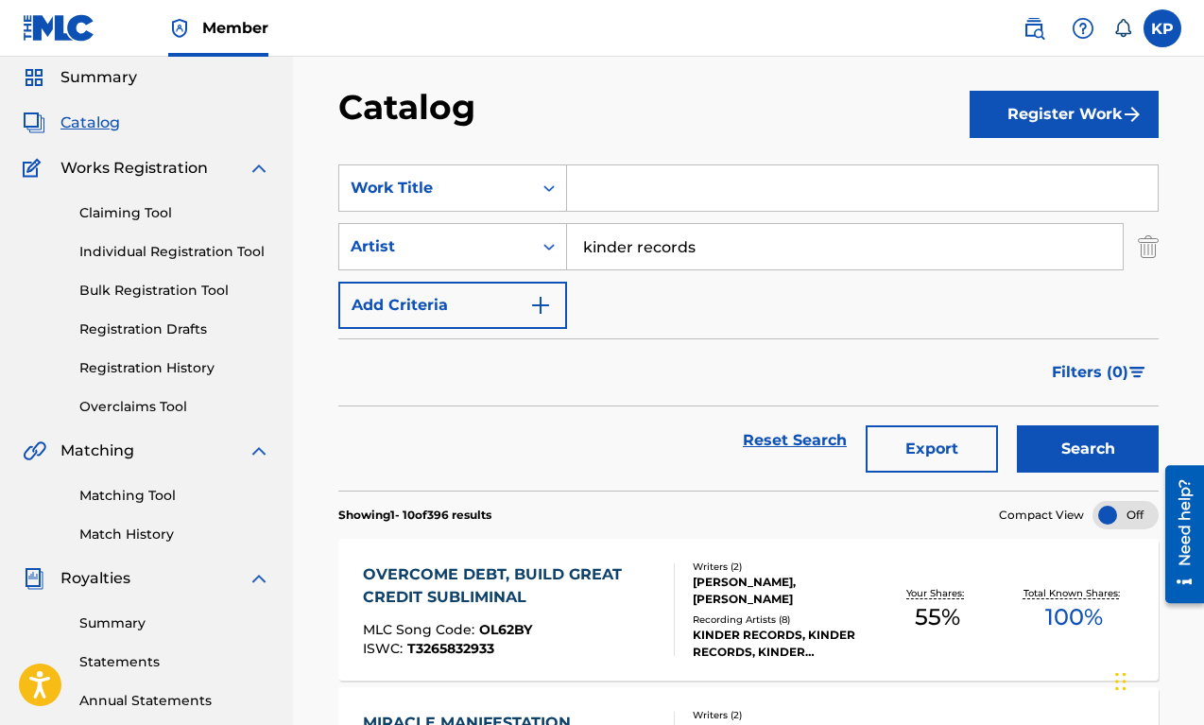
scroll to position [0, 0]
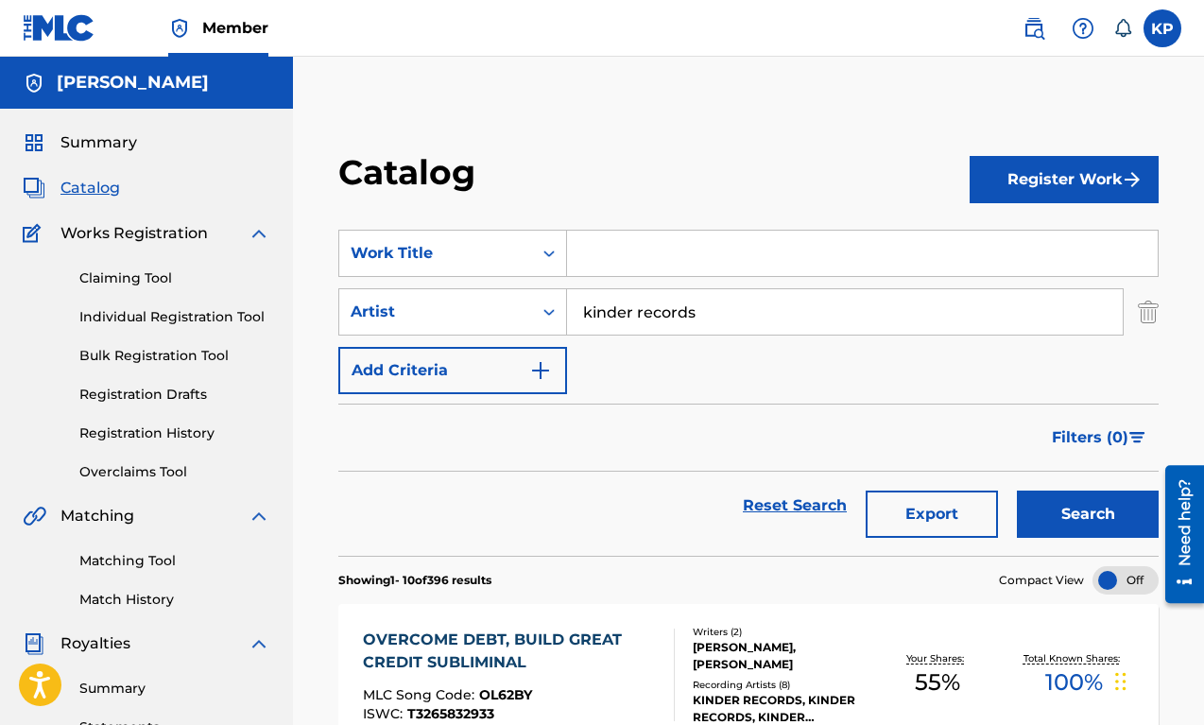
drag, startPoint x: 732, startPoint y: 318, endPoint x: 584, endPoint y: 293, distance: 149.5
click at [585, 294] on input "kinder records" at bounding box center [845, 311] width 556 height 45
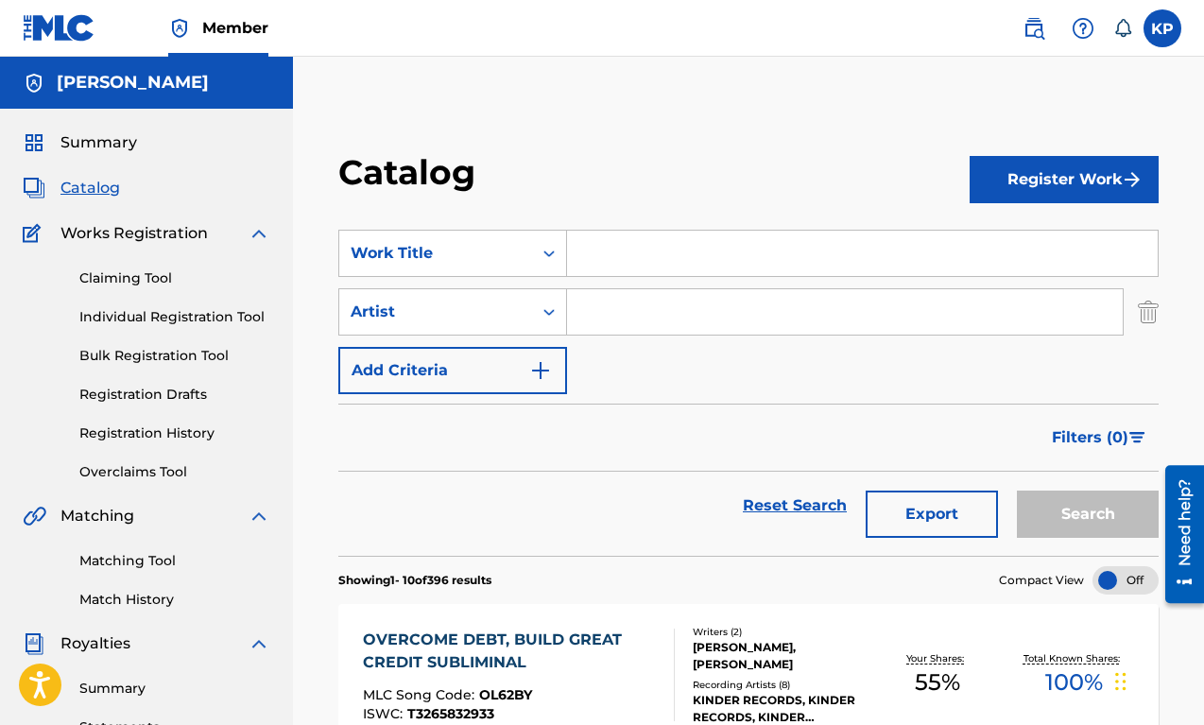
click at [734, 238] on input "Search Form" at bounding box center [862, 253] width 591 height 45
paste input "417 Hz Clear Negative Blocks & Energy"
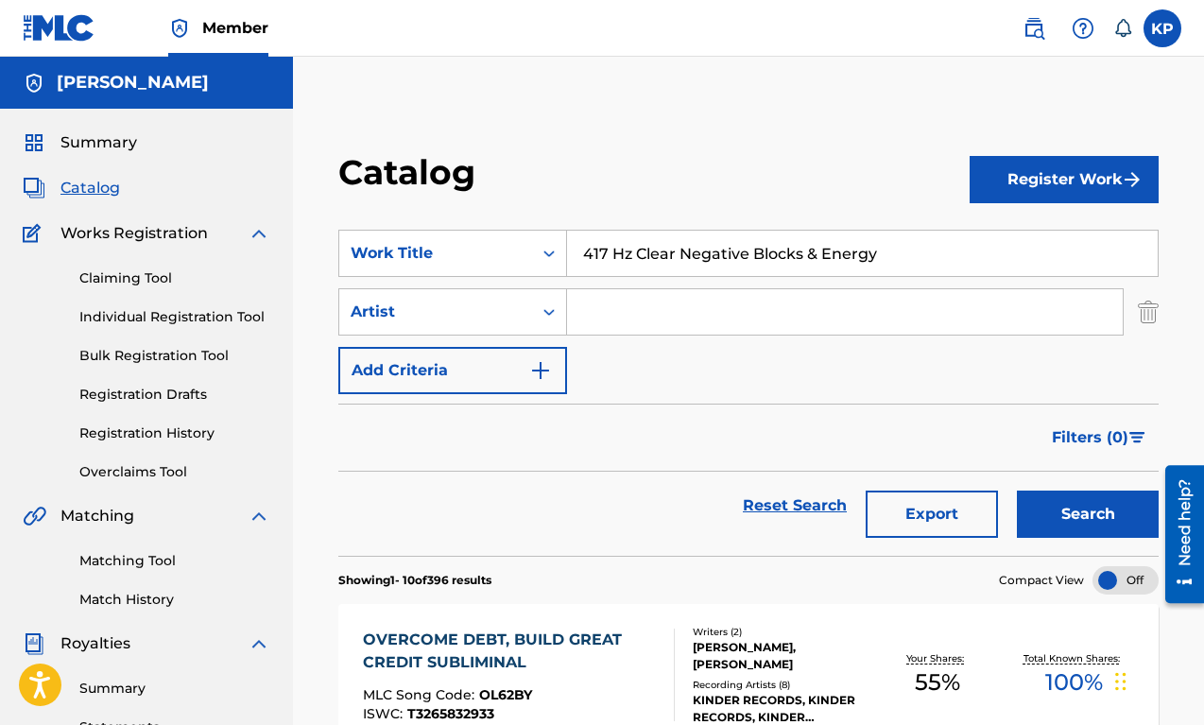
click at [1035, 510] on button "Search" at bounding box center [1088, 514] width 142 height 47
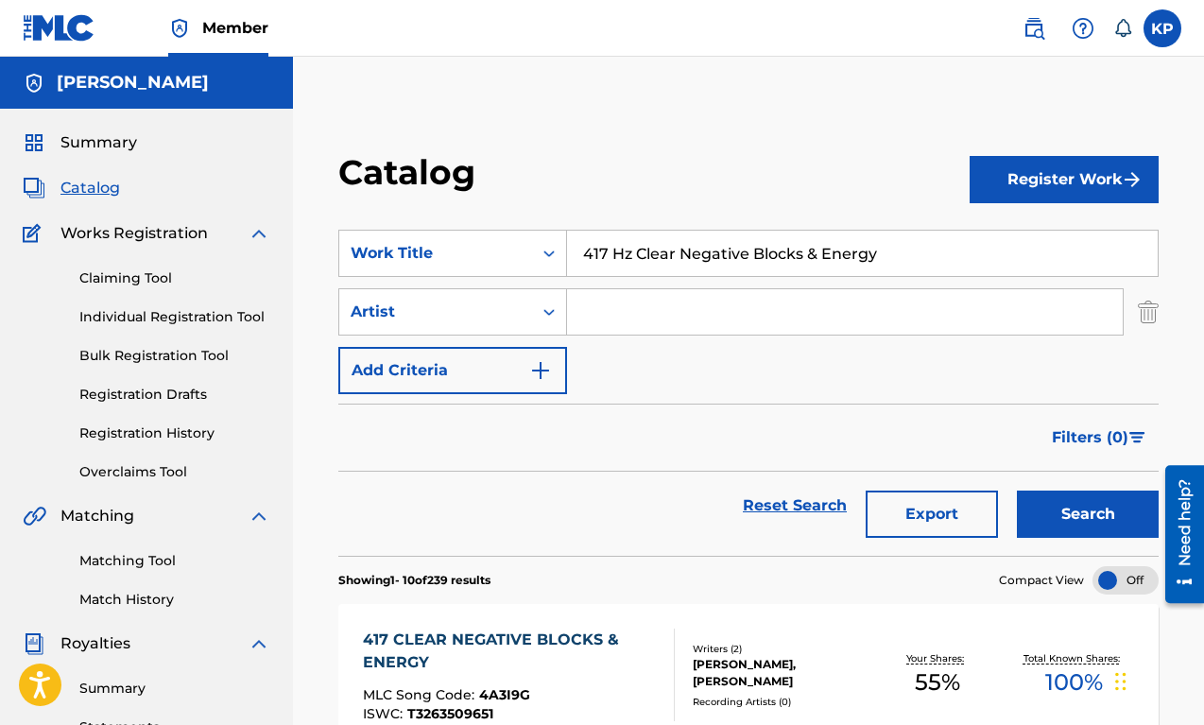
drag, startPoint x: 856, startPoint y: 260, endPoint x: 398, endPoint y: 142, distance: 473.4
click at [1071, 502] on button "Search" at bounding box center [1088, 514] width 142 height 47
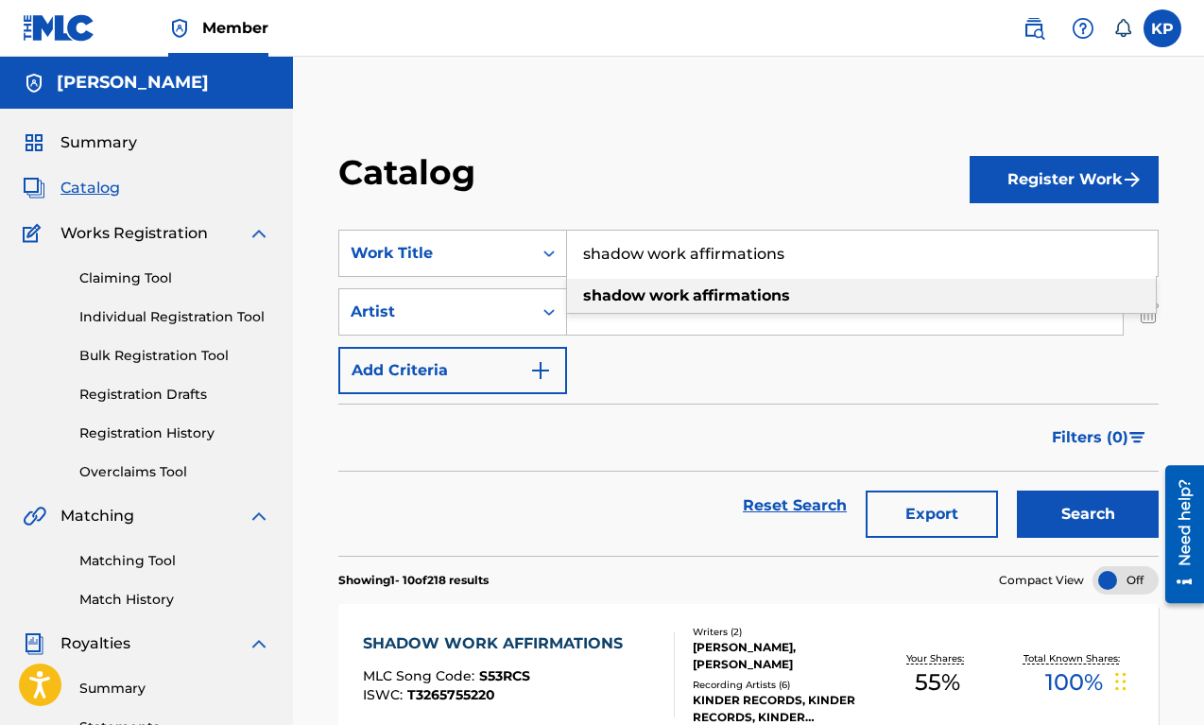
drag, startPoint x: 807, startPoint y: 257, endPoint x: 692, endPoint y: 257, distance: 115.3
click at [692, 257] on input "shadow work affirmations" at bounding box center [862, 253] width 591 height 45
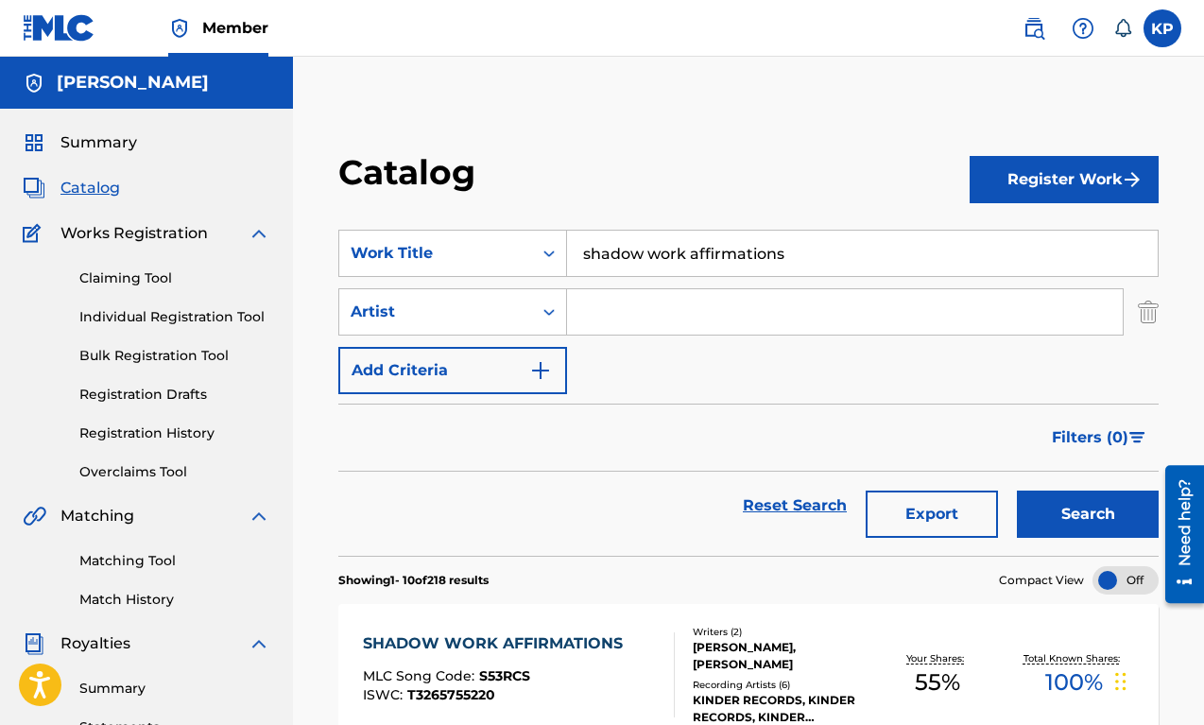
drag, startPoint x: 830, startPoint y: 256, endPoint x: 691, endPoint y: 256, distance: 138.9
click at [691, 256] on input "shadow work affirmations" at bounding box center [862, 253] width 591 height 45
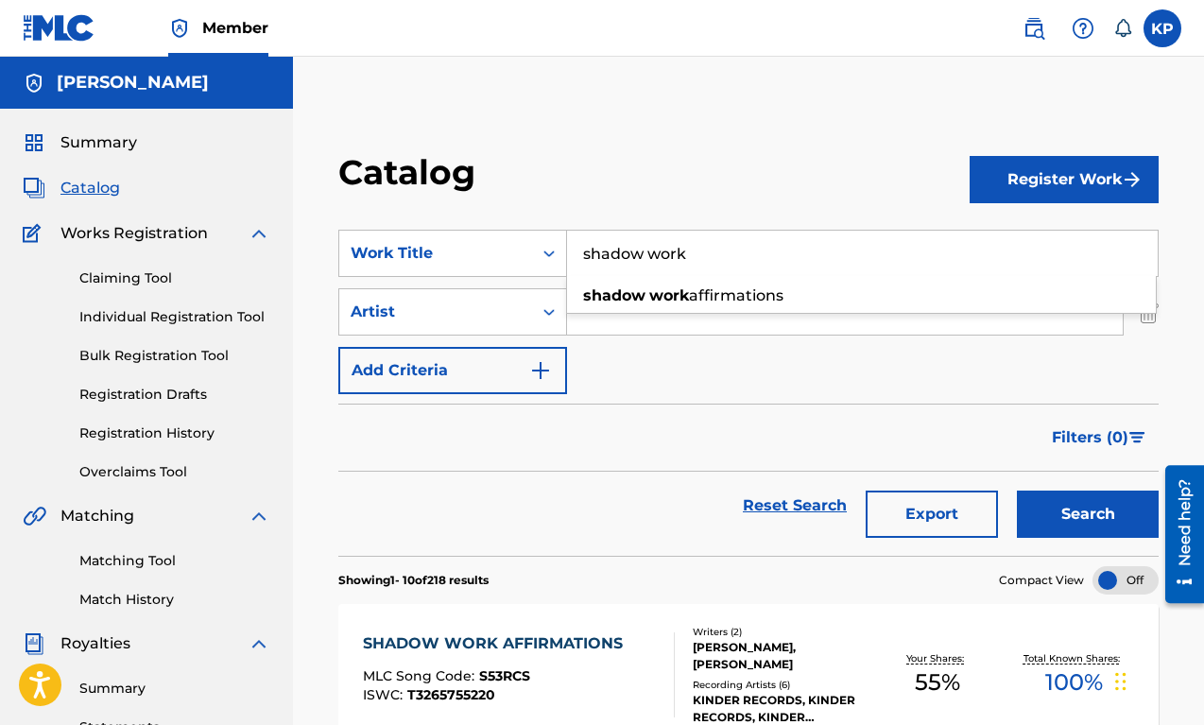
click at [769, 418] on div "Filters ( 0 )" at bounding box center [748, 438] width 820 height 68
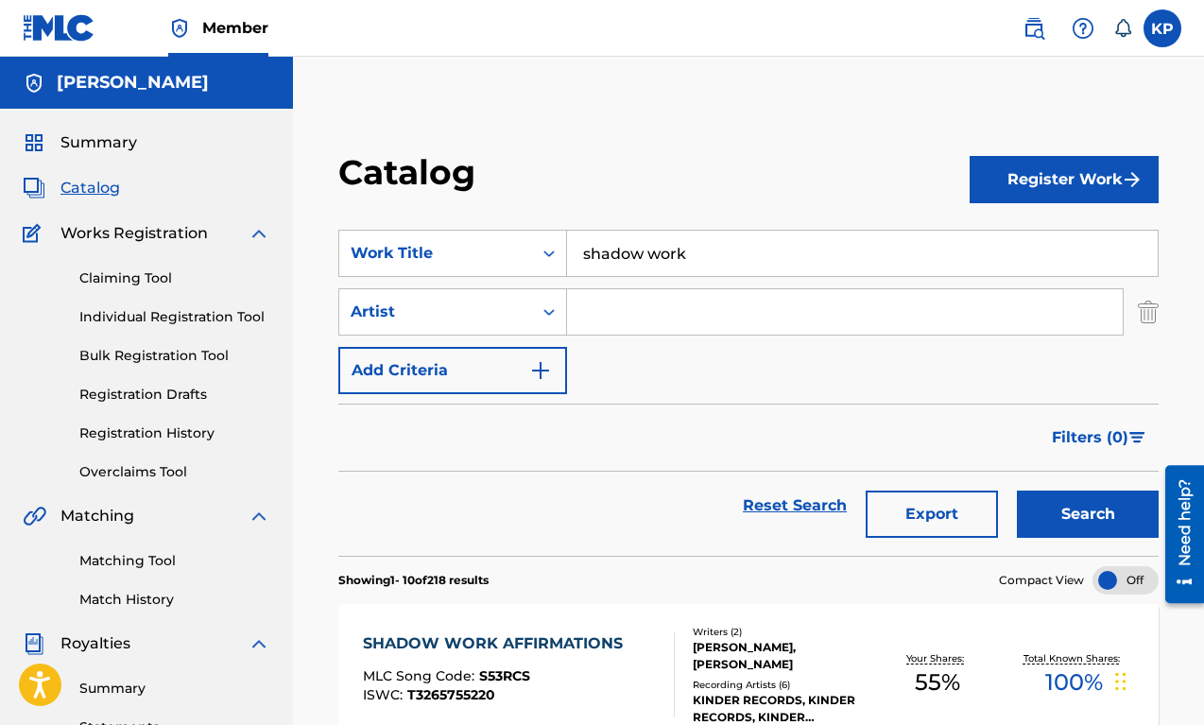
click at [1074, 507] on button "Search" at bounding box center [1088, 514] width 142 height 47
drag, startPoint x: 695, startPoint y: 247, endPoint x: 522, endPoint y: 233, distance: 173.5
click at [522, 233] on div "SearchWithCriteriac48b2be2-301e-4e24-b8ba-ab4d67259588 Work Title shadow work" at bounding box center [748, 253] width 820 height 47
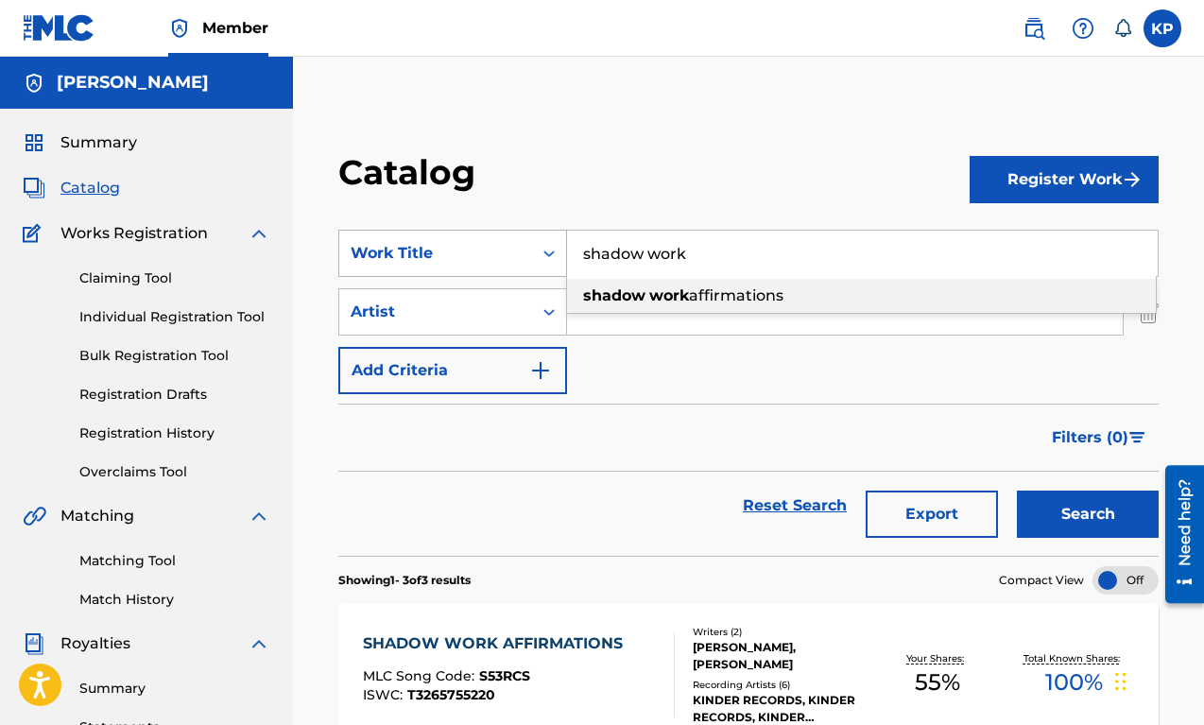
paste input "528 Hz Release Your Conflicts"
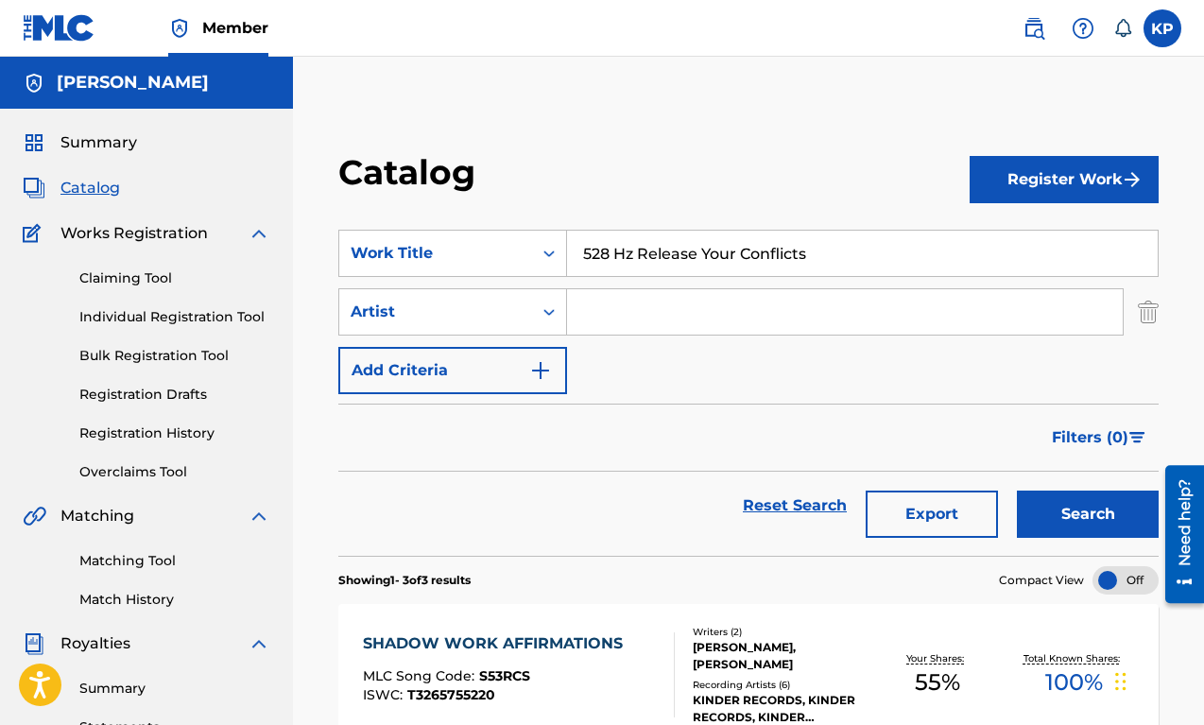
click at [1074, 530] on button "Search" at bounding box center [1088, 514] width 142 height 47
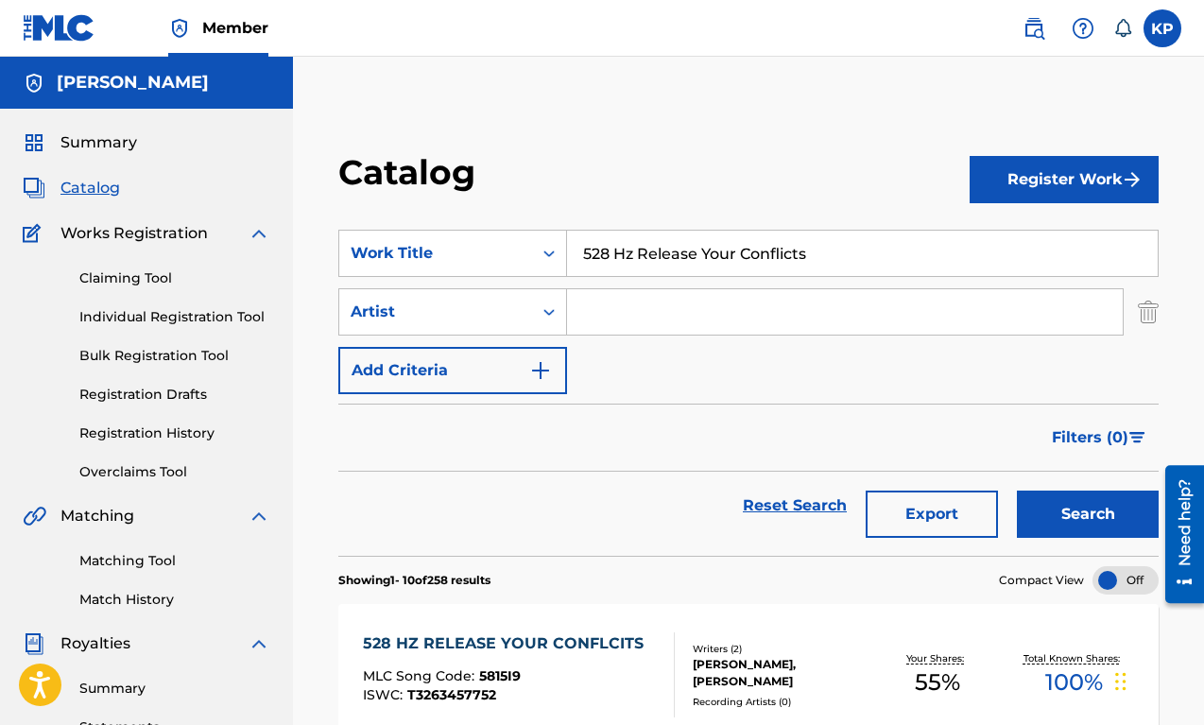
scroll to position [59, 0]
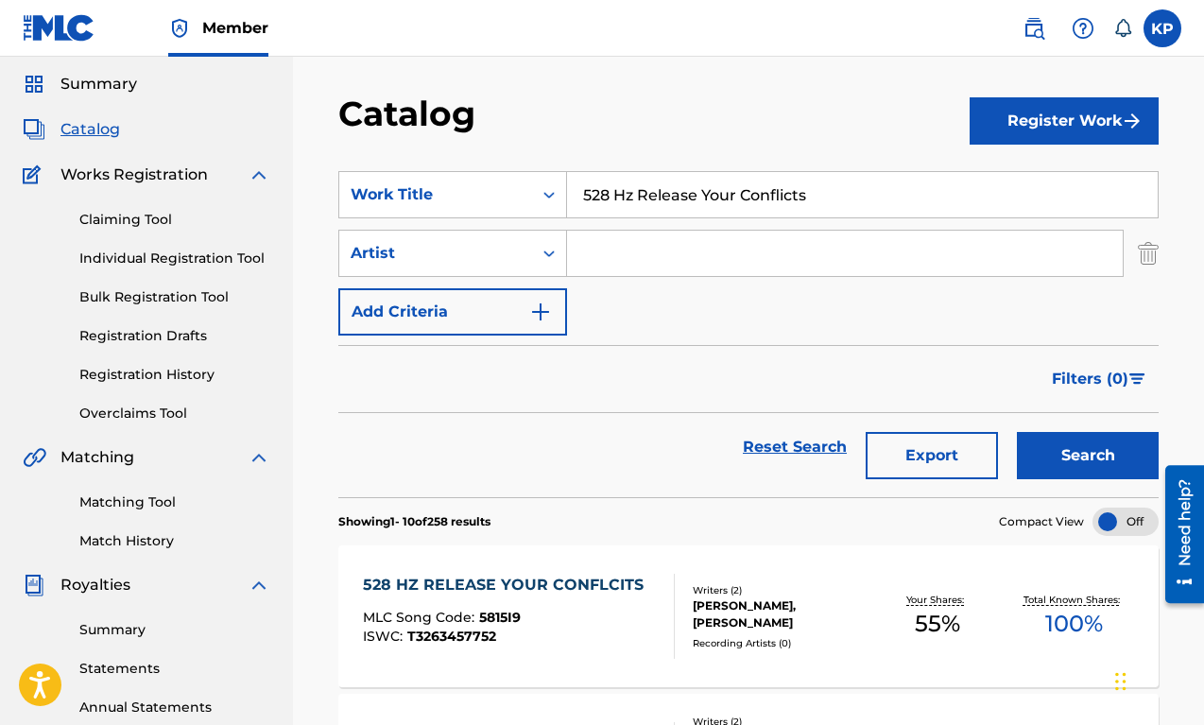
drag, startPoint x: 853, startPoint y: 202, endPoint x: 605, endPoint y: 182, distance: 248.4
click at [606, 181] on input "528 Hz Release Your Conflicts" at bounding box center [862, 194] width 591 height 45
paste input "963 Hz Trancendence Frequency"
click at [1072, 454] on button "Search" at bounding box center [1088, 455] width 142 height 47
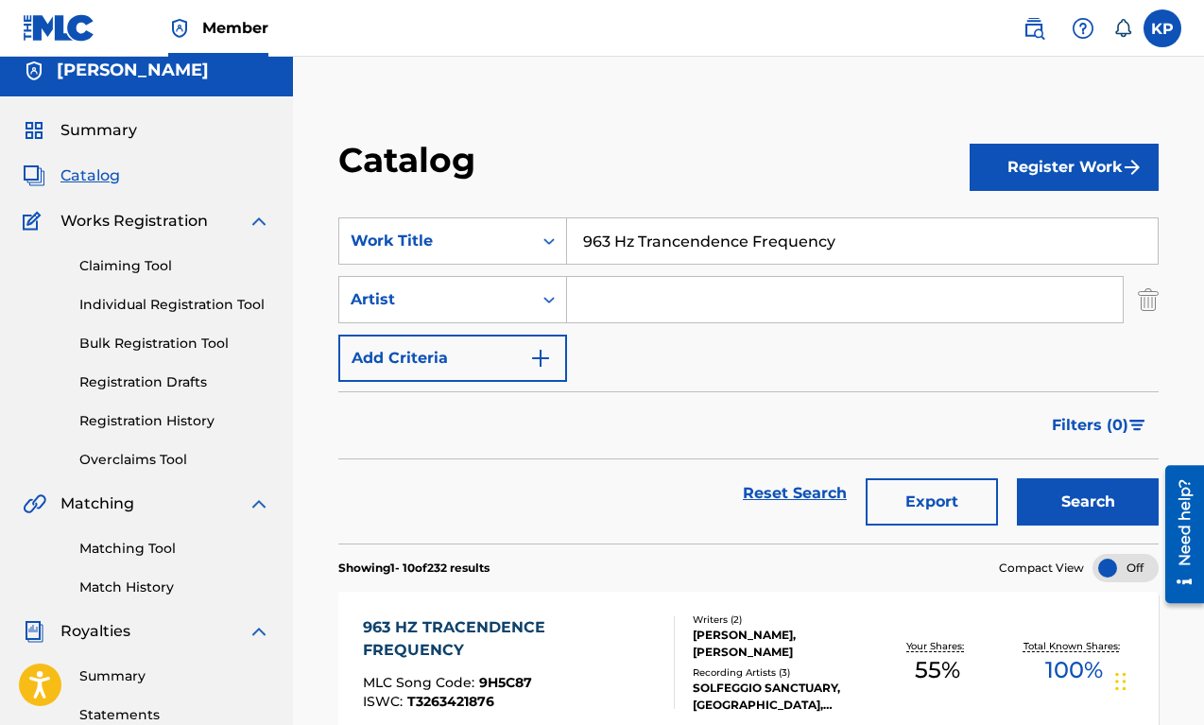
scroll to position [0, 0]
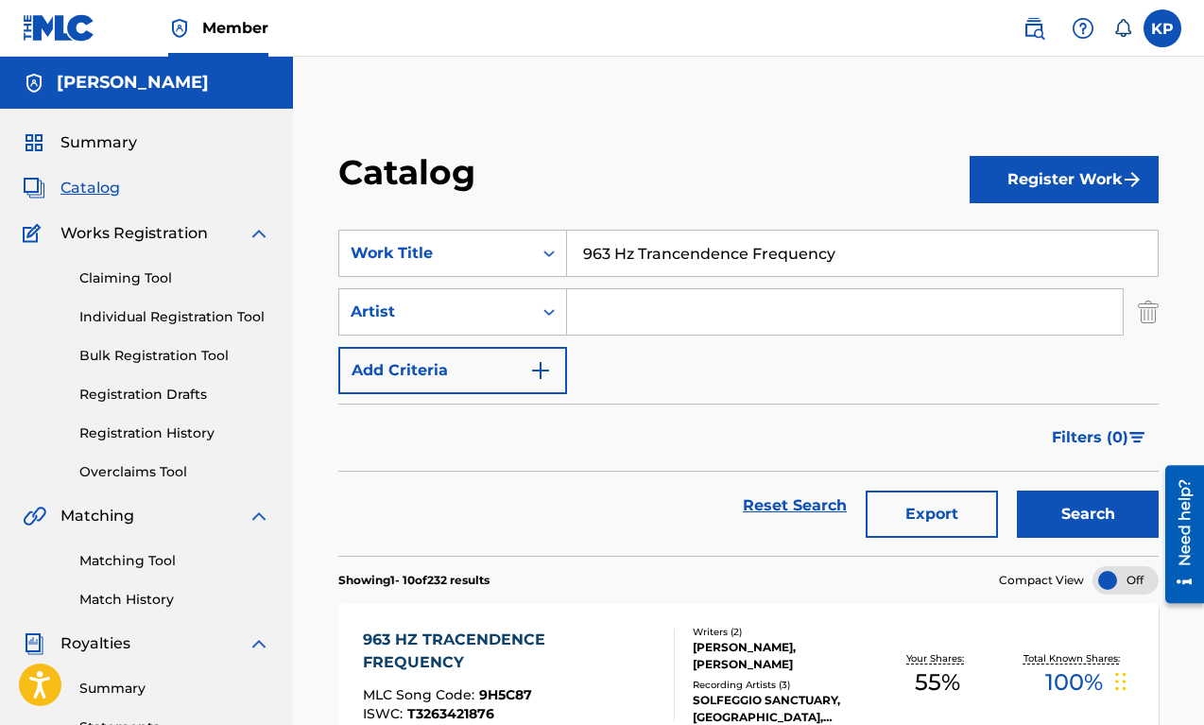
drag, startPoint x: 870, startPoint y: 249, endPoint x: 473, endPoint y: 214, distance: 398.5
click at [473, 214] on section "SearchWithCriteriac48b2be2-301e-4e24-b8ba-ab4d67259588 Work Title 963 Hz Trance…" at bounding box center [748, 381] width 820 height 349
click at [1017, 491] on button "Search" at bounding box center [1088, 514] width 142 height 47
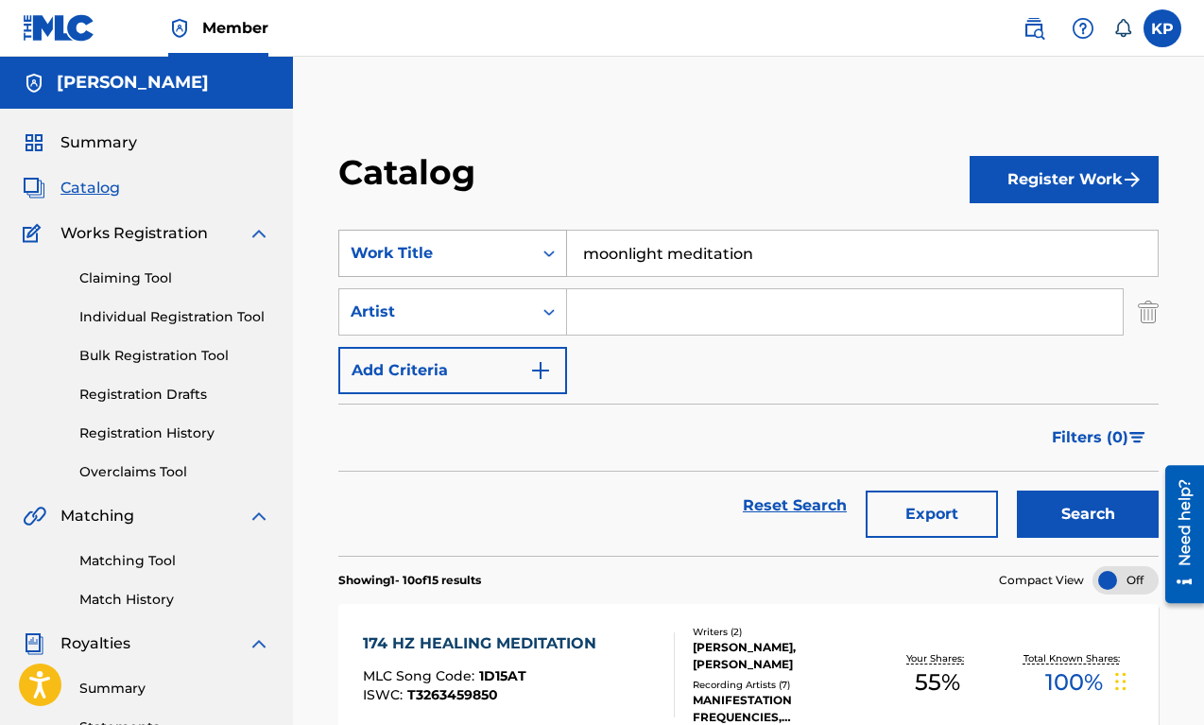
drag, startPoint x: 791, startPoint y: 254, endPoint x: 507, endPoint y: 236, distance: 285.1
click at [510, 237] on div "SearchWithCriteriac48b2be2-301e-4e24-b8ba-ab4d67259588 Work Title moonlight med…" at bounding box center [748, 253] width 820 height 47
paste input "Manifest Love And Abundance"
click at [1074, 526] on button "Search" at bounding box center [1088, 514] width 142 height 47
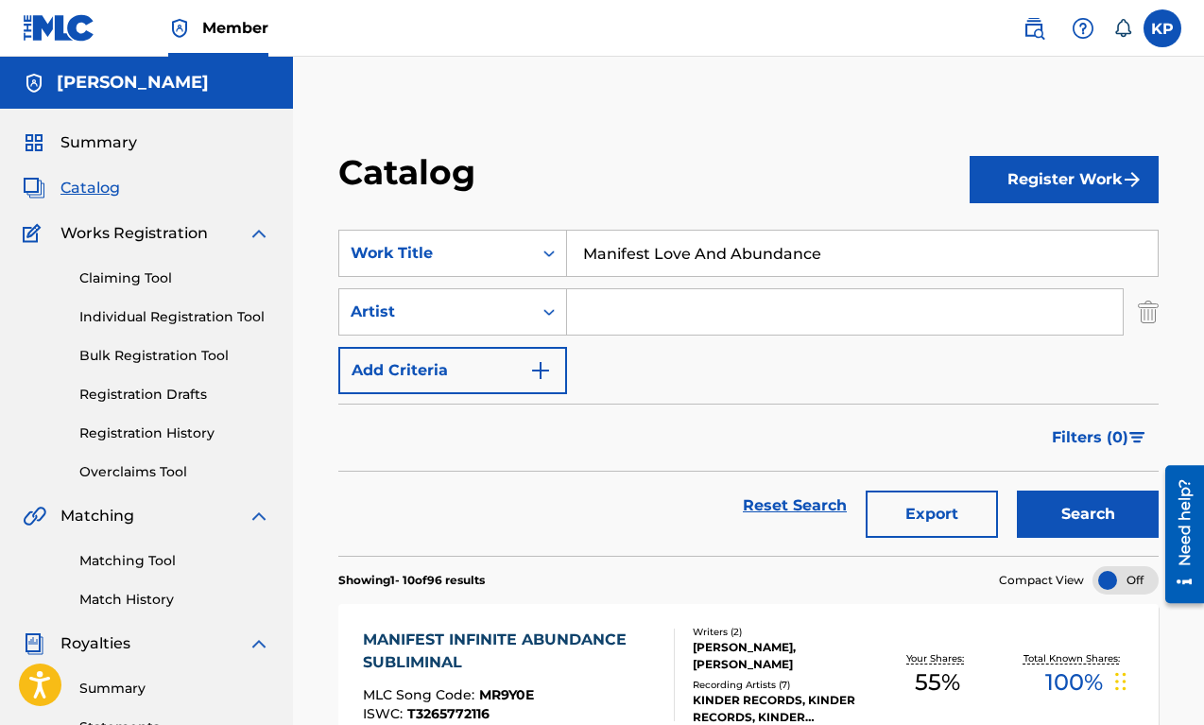
drag, startPoint x: 784, startPoint y: 259, endPoint x: 515, endPoint y: 229, distance: 271.1
click at [515, 229] on section "SearchWithCriteriac48b2be2-301e-4e24-b8ba-ab4d67259588 Work Title Manifest Love…" at bounding box center [748, 381] width 820 height 349
paste input "Dream College Acceptance Subliminal -"
click at [1074, 517] on button "Search" at bounding box center [1088, 514] width 142 height 47
drag, startPoint x: 958, startPoint y: 260, endPoint x: 483, endPoint y: 229, distance: 476.4
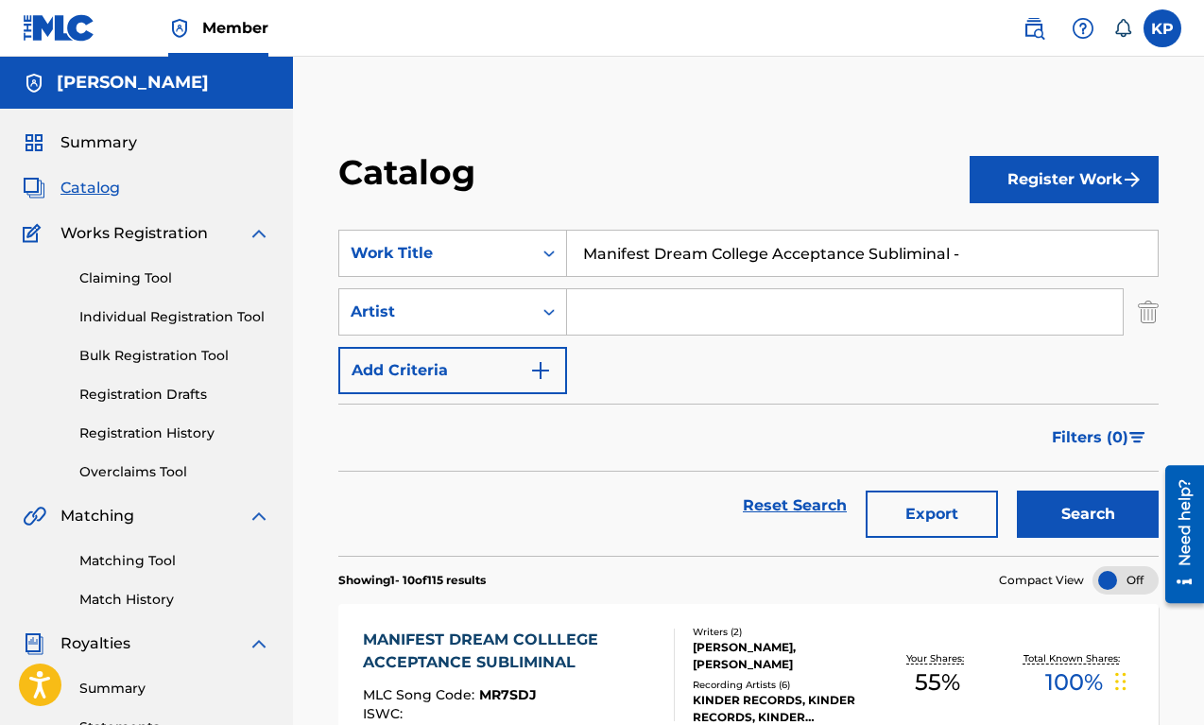
click at [483, 229] on section "SearchWithCriteriac48b2be2-301e-4e24-b8ba-ab4d67259588 Work Title Manifest Drea…" at bounding box center [748, 381] width 820 height 349
paste input "2/4 Hermit Opportunist Affirmations"
click at [1074, 526] on button "Search" at bounding box center [1088, 514] width 142 height 47
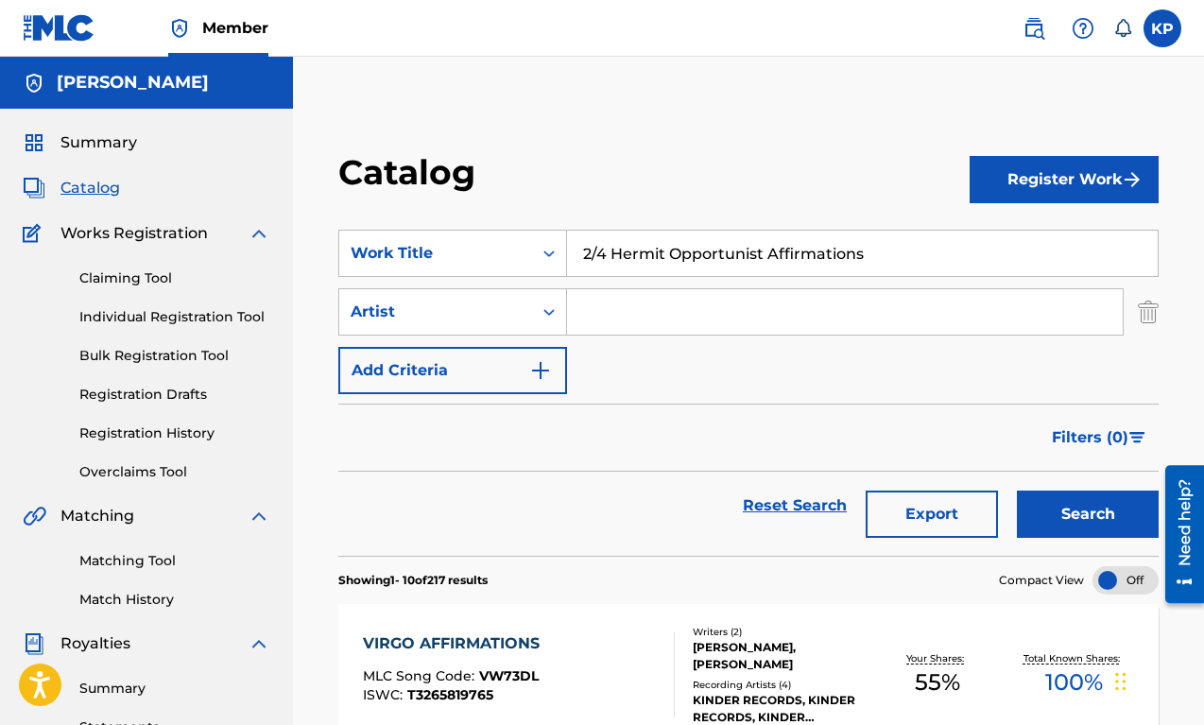
click at [693, 246] on input "2/4 Hermit Opportunist Affirmations" at bounding box center [862, 253] width 591 height 45
click at [1017, 491] on button "Search" at bounding box center [1088, 514] width 142 height 47
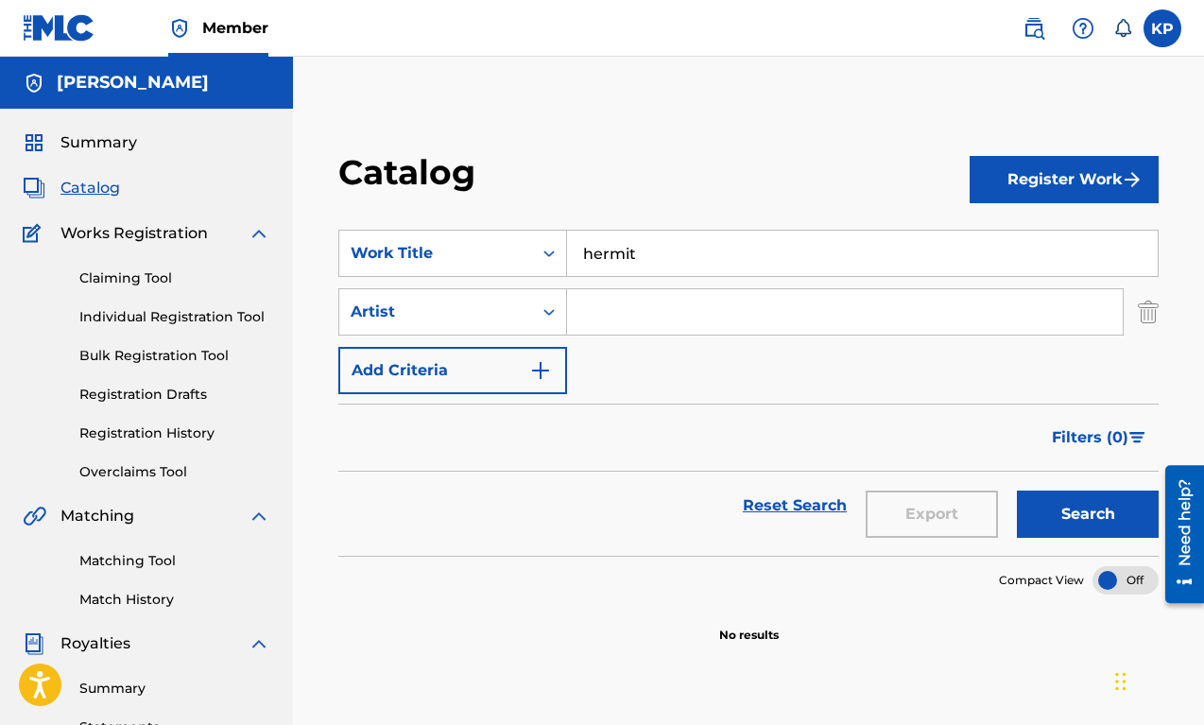
drag, startPoint x: 644, startPoint y: 263, endPoint x: 537, endPoint y: 228, distance: 112.4
click at [537, 228] on section "SearchWithCriteriac48b2be2-301e-4e24-b8ba-ab4d67259588 Work Title hermit Search…" at bounding box center [748, 381] width 820 height 349
paste input "Programming & Affirmations"
click at [1017, 491] on button "Search" at bounding box center [1088, 514] width 142 height 47
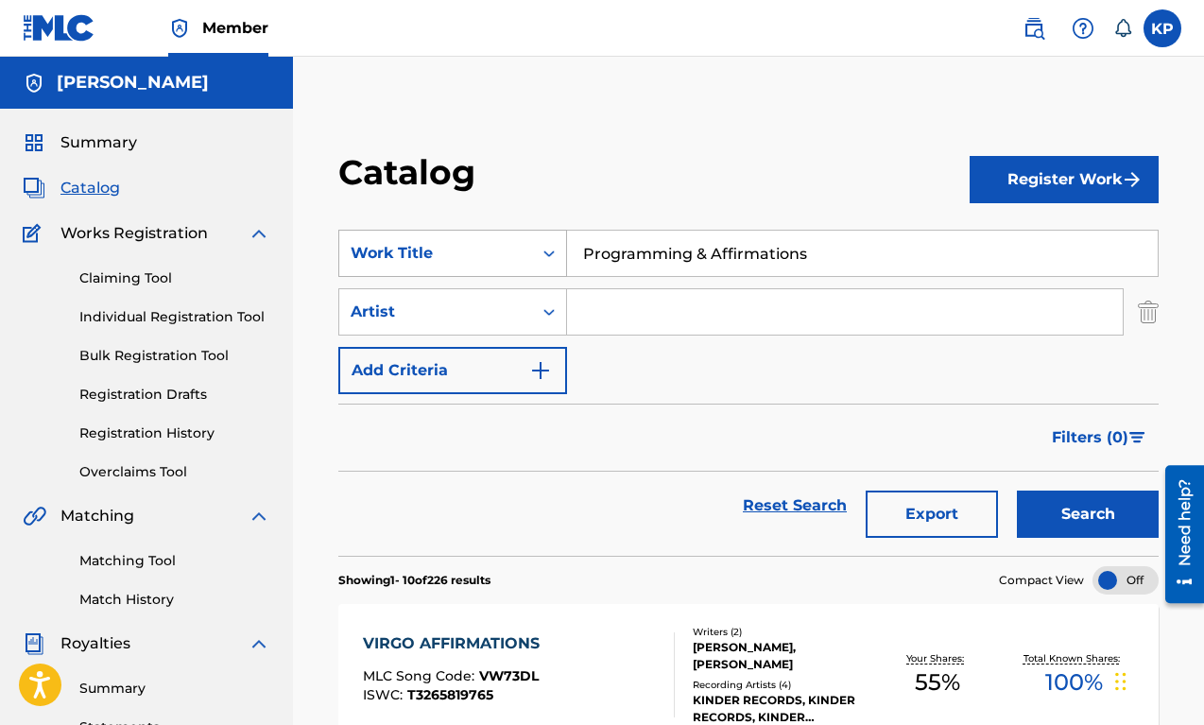
drag, startPoint x: 835, startPoint y: 258, endPoint x: 533, endPoint y: 252, distance: 301.6
click at [533, 252] on div "SearchWithCriteriac48b2be2-301e-4e24-b8ba-ab4d67259588 Work Title Programming &…" at bounding box center [748, 253] width 820 height 47
click at [1017, 491] on button "Search" at bounding box center [1088, 514] width 142 height 47
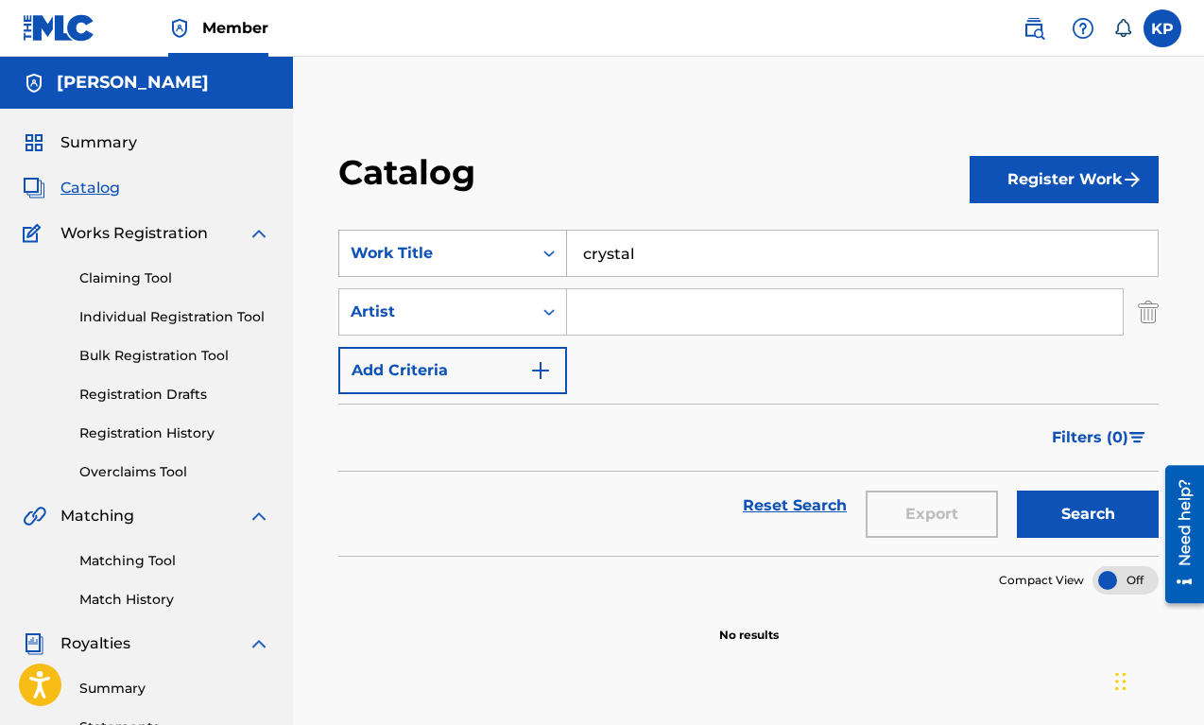
drag, startPoint x: 645, startPoint y: 245, endPoint x: 472, endPoint y: 242, distance: 173.0
click at [472, 242] on div "SearchWithCriteriac48b2be2-301e-4e24-b8ba-ab4d67259588 Work Title crystal" at bounding box center [748, 253] width 820 height 47
drag, startPoint x: 698, startPoint y: 252, endPoint x: 991, endPoint y: 252, distance: 293.0
click at [991, 252] on input "daily gratitude affirmation subliminal" at bounding box center [862, 253] width 591 height 45
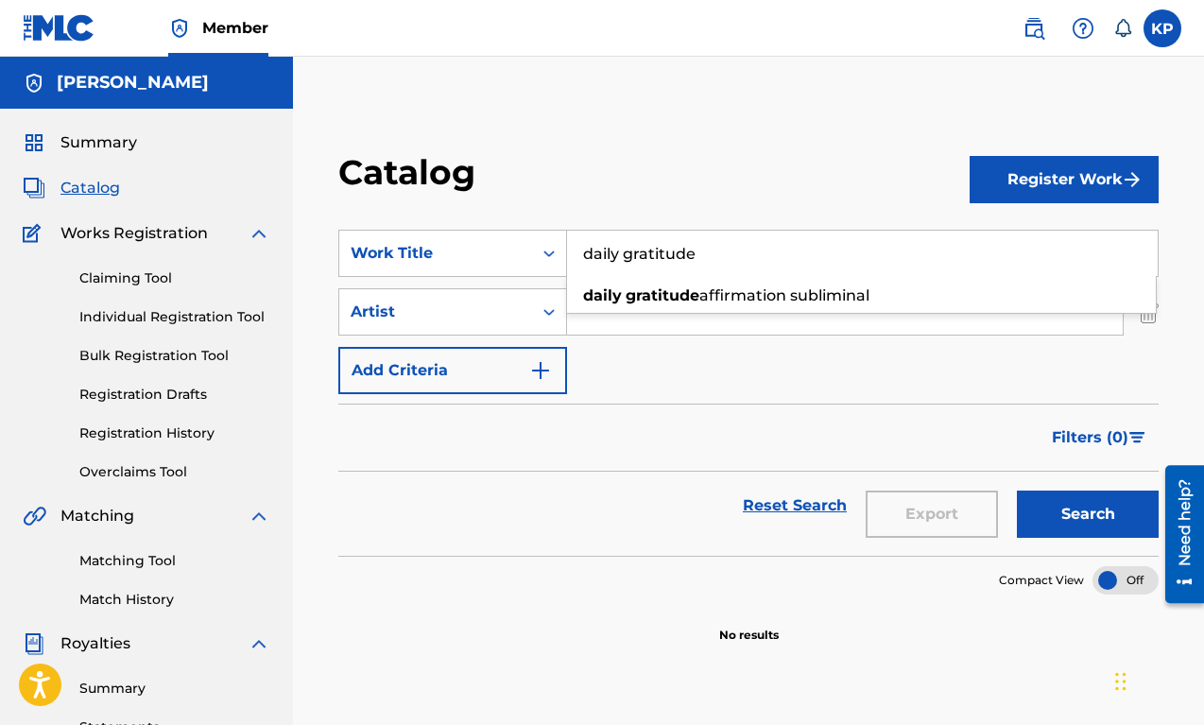
click at [976, 445] on div "Filters ( 0 )" at bounding box center [748, 438] width 820 height 68
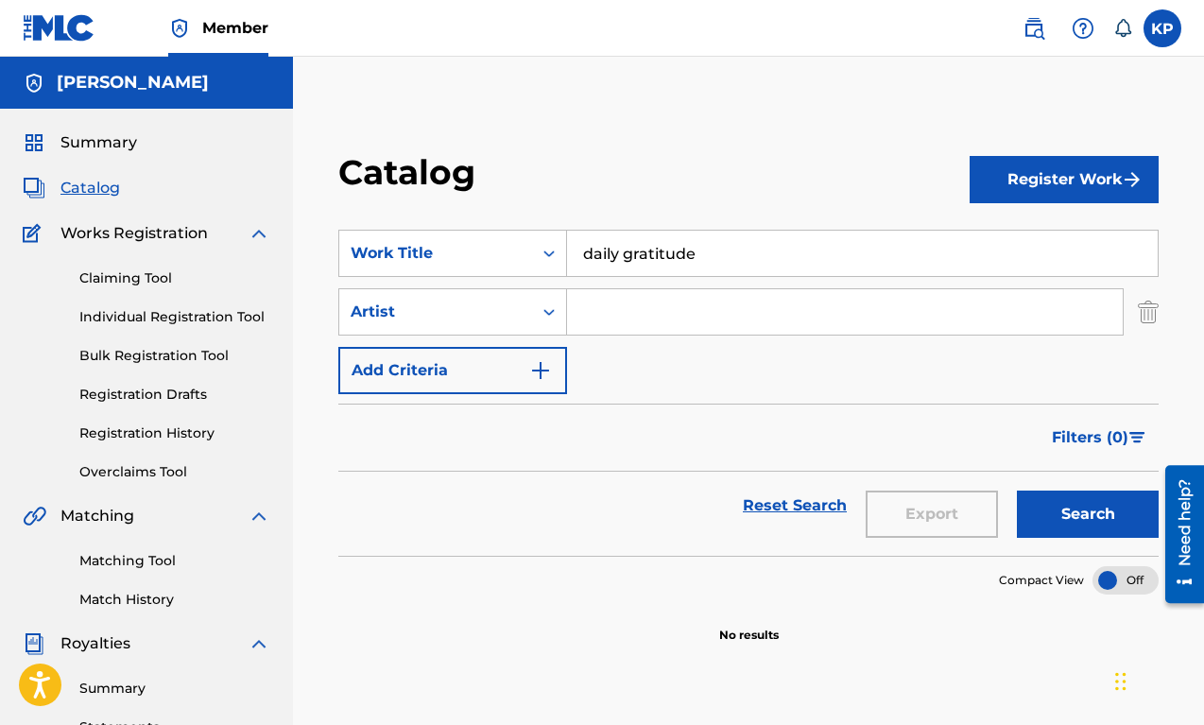
click at [1074, 506] on button "Search" at bounding box center [1088, 514] width 142 height 47
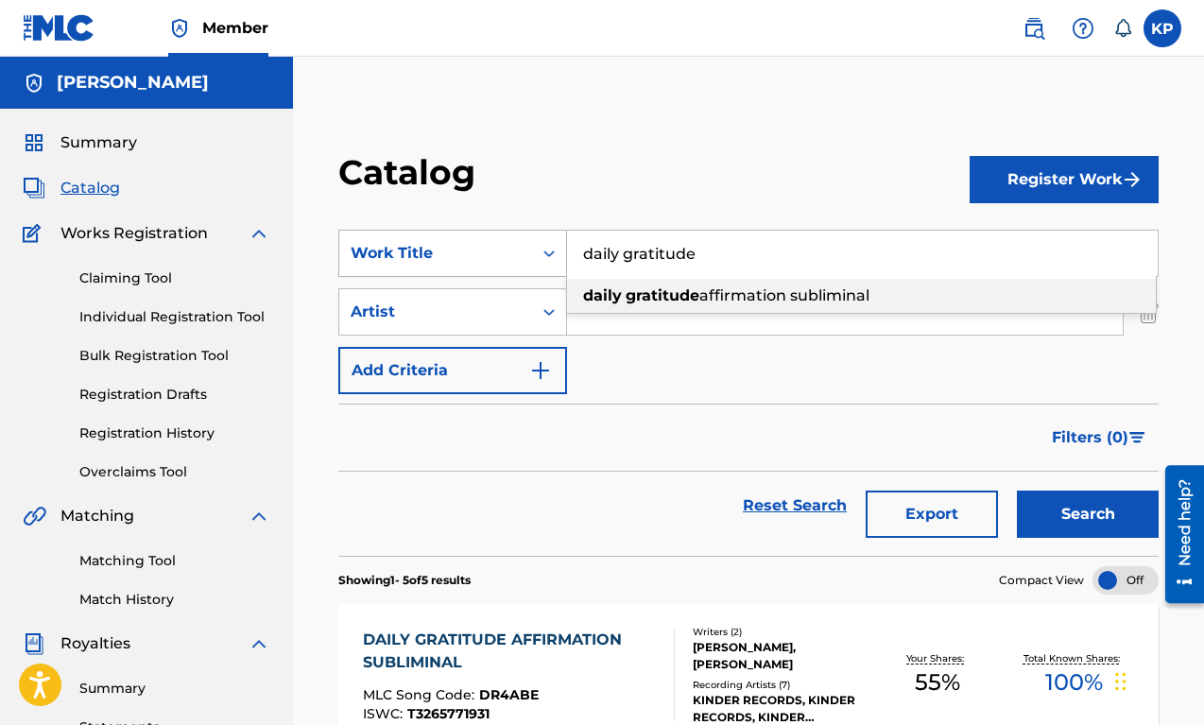
drag, startPoint x: 726, startPoint y: 258, endPoint x: 562, endPoint y: 247, distance: 163.9
click at [562, 247] on div "SearchWithCriteriac48b2be2-301e-4e24-b8ba-ab4d67259588 Work Title daily gratitu…" at bounding box center [748, 253] width 820 height 47
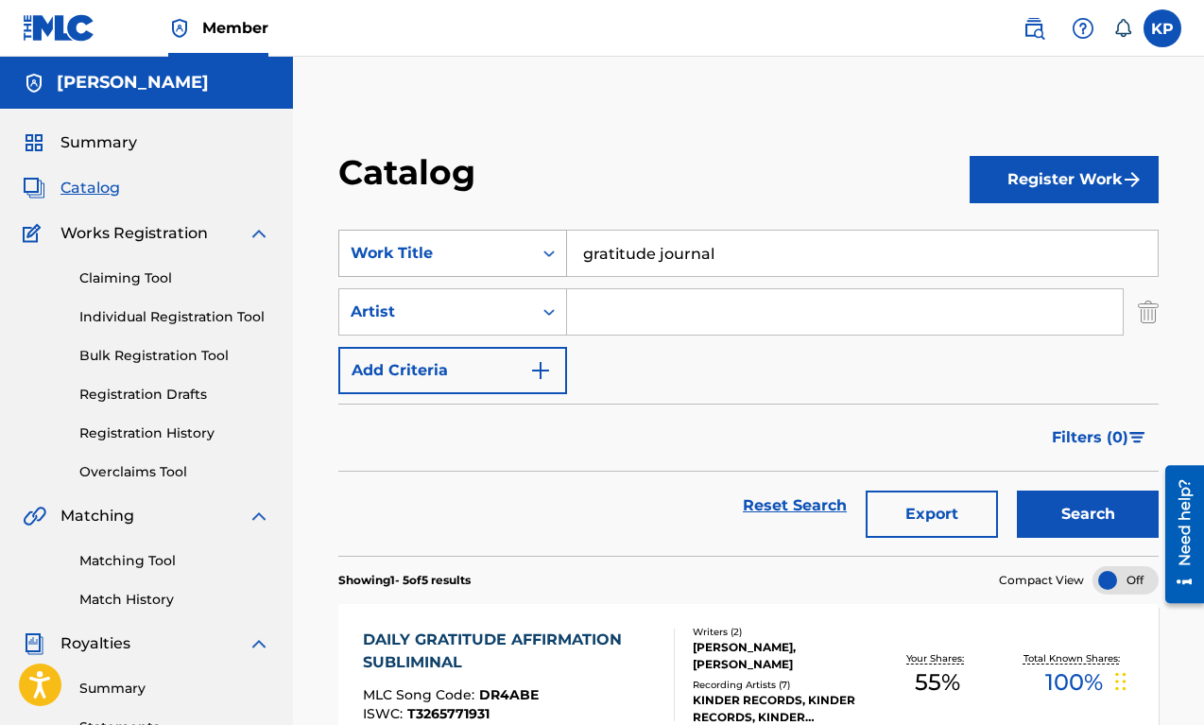
type input "gratitude journal"
click at [1017, 491] on button "Search" at bounding box center [1088, 514] width 142 height 47
click at [718, 250] on input "gratitude journal" at bounding box center [862, 253] width 591 height 45
drag, startPoint x: 738, startPoint y: 250, endPoint x: 545, endPoint y: 233, distance: 193.6
click at [545, 233] on div "SearchWithCriteriac48b2be2-301e-4e24-b8ba-ab4d67259588 Work Title gratitude jou…" at bounding box center [748, 253] width 820 height 47
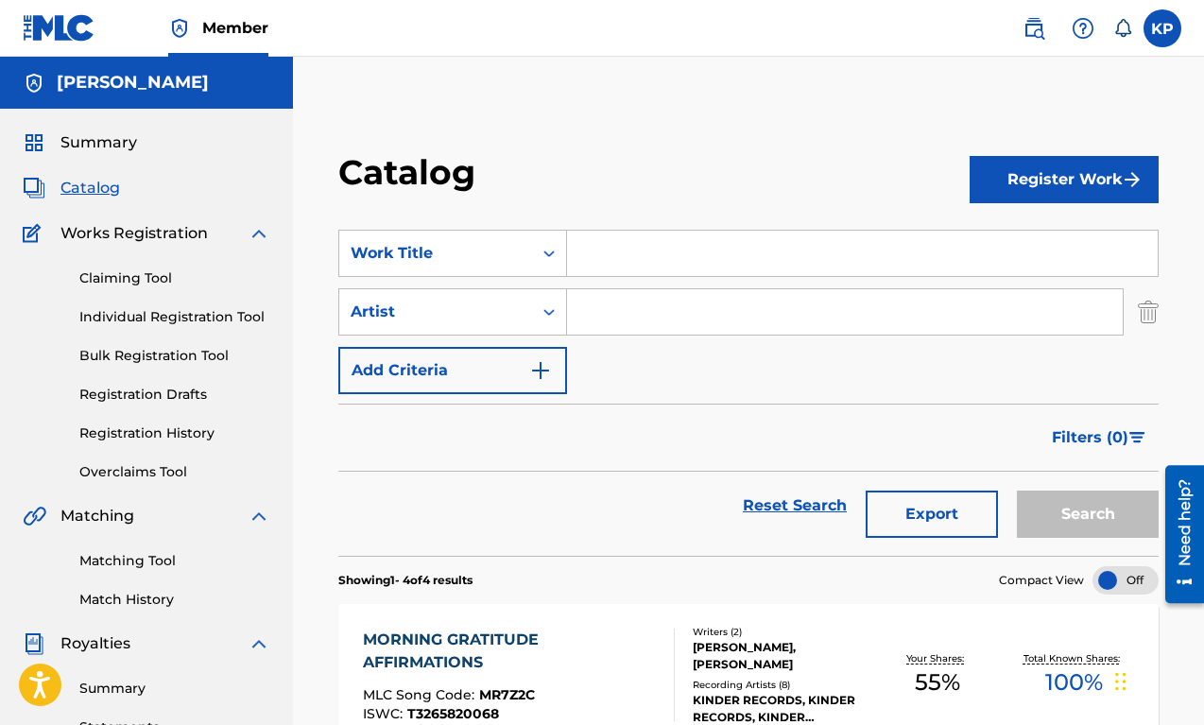
click at [560, 165] on div "Catalog" at bounding box center [653, 179] width 631 height 56
click at [1022, 175] on button "Register Work" at bounding box center [1064, 179] width 189 height 47
click at [205, 352] on link "Bulk Registration Tool" at bounding box center [174, 356] width 191 height 20
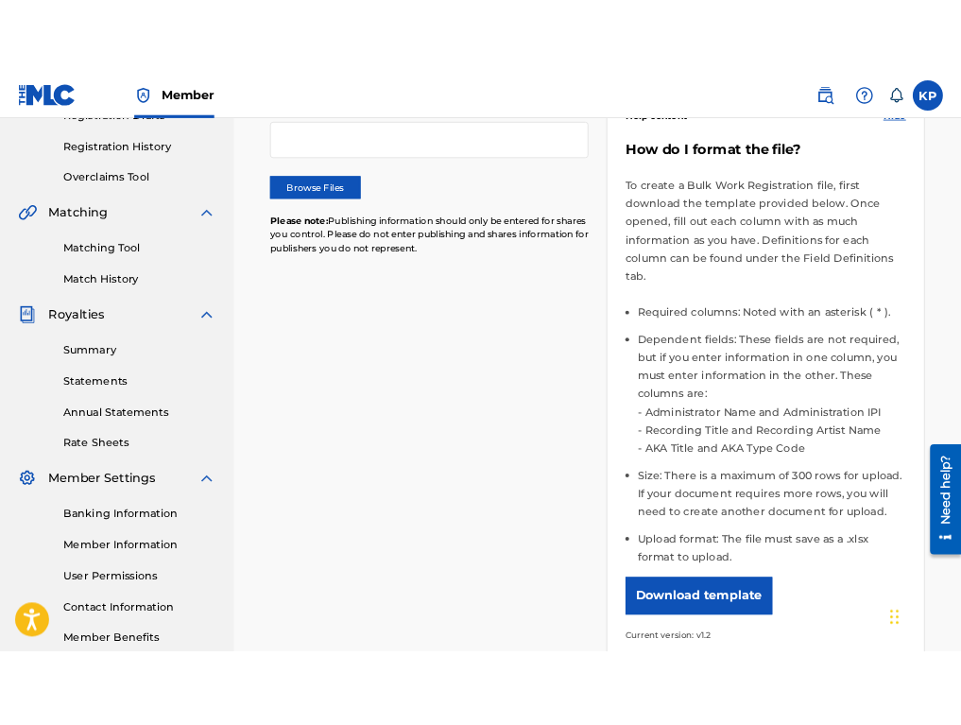
scroll to position [351, 0]
